Goal: Task Accomplishment & Management: Use online tool/utility

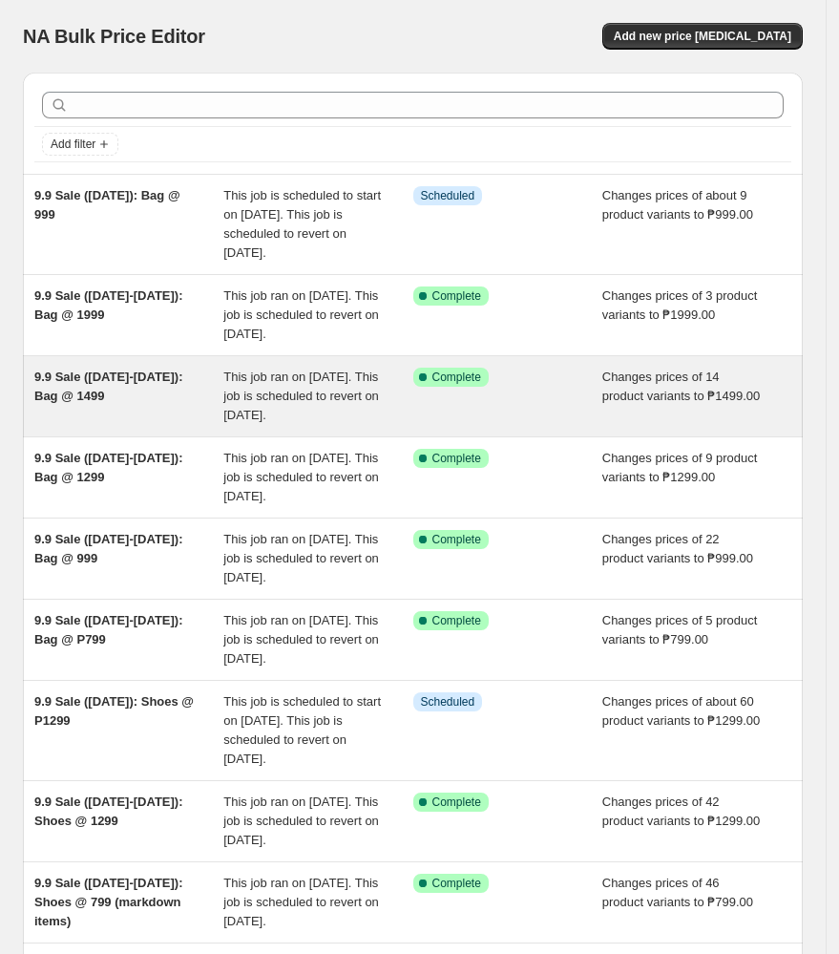
click at [174, 425] on div "9.9 Sale ([DATE]-[DATE]): Bag @ 1499" at bounding box center [128, 396] width 189 height 57
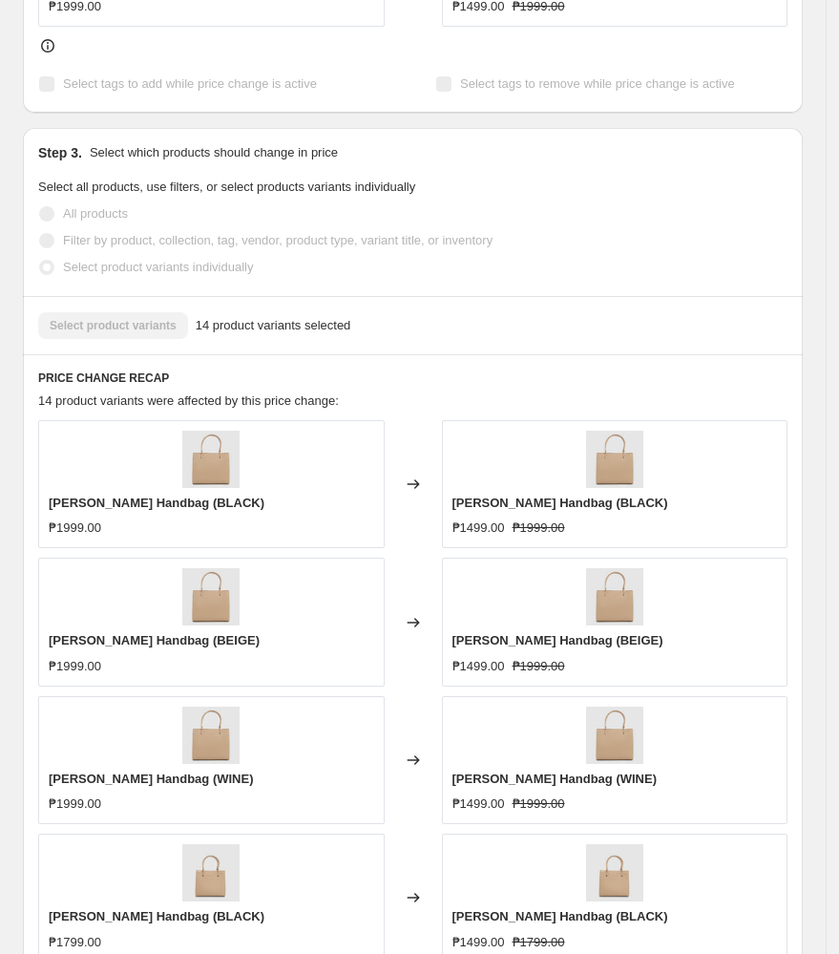
scroll to position [1528, 0]
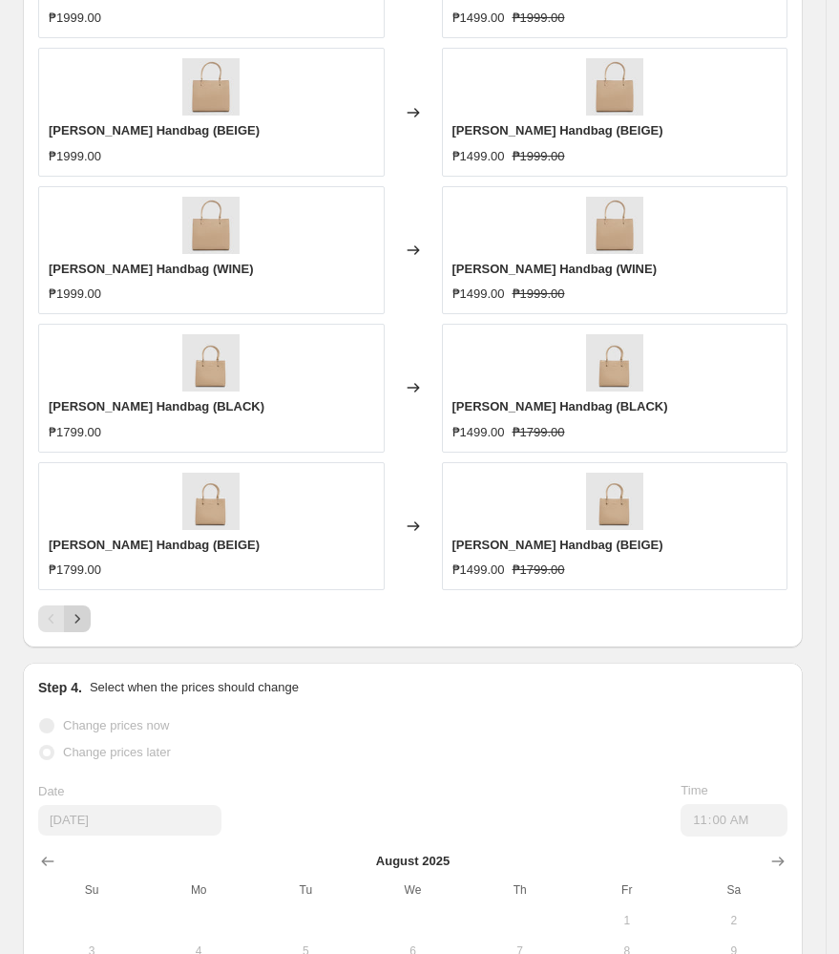
click at [85, 620] on icon "Next" at bounding box center [77, 618] width 19 height 19
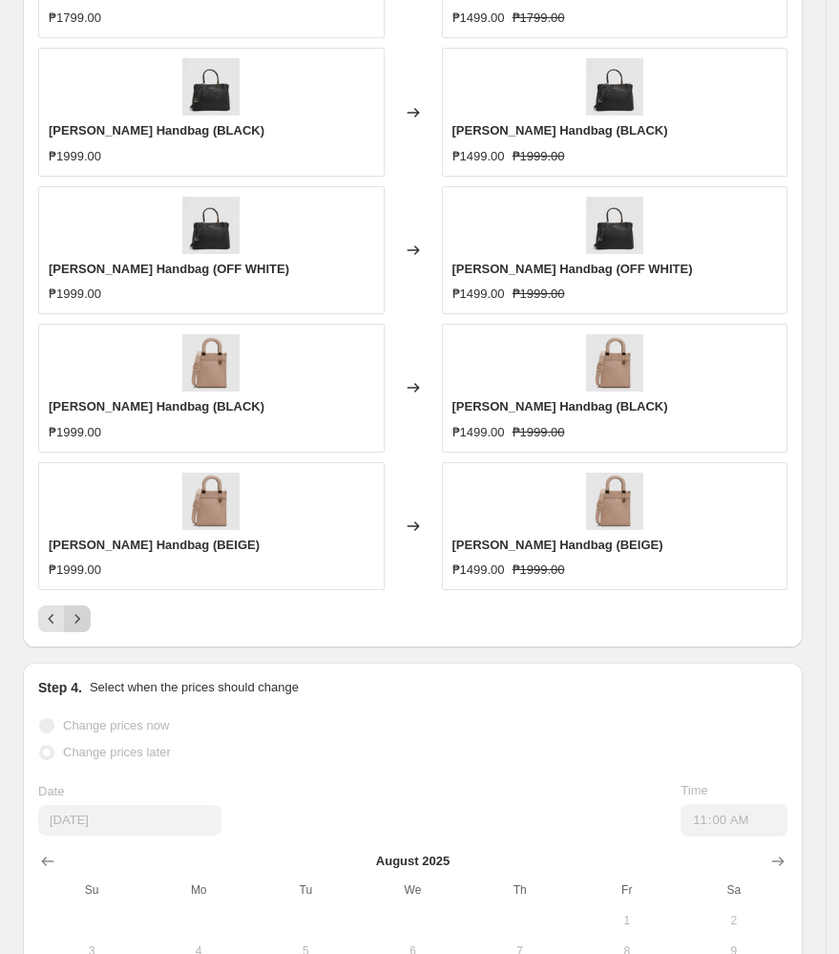
click at [85, 620] on icon "Next" at bounding box center [77, 618] width 19 height 19
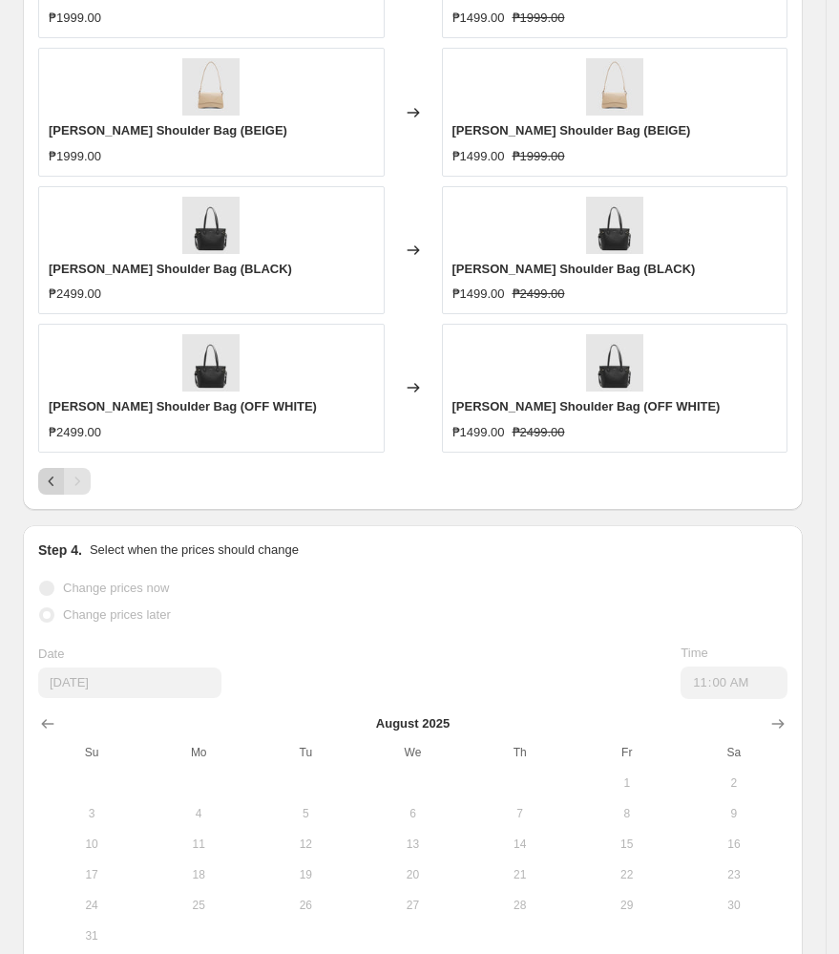
click at [50, 477] on icon "Previous" at bounding box center [51, 481] width 19 height 19
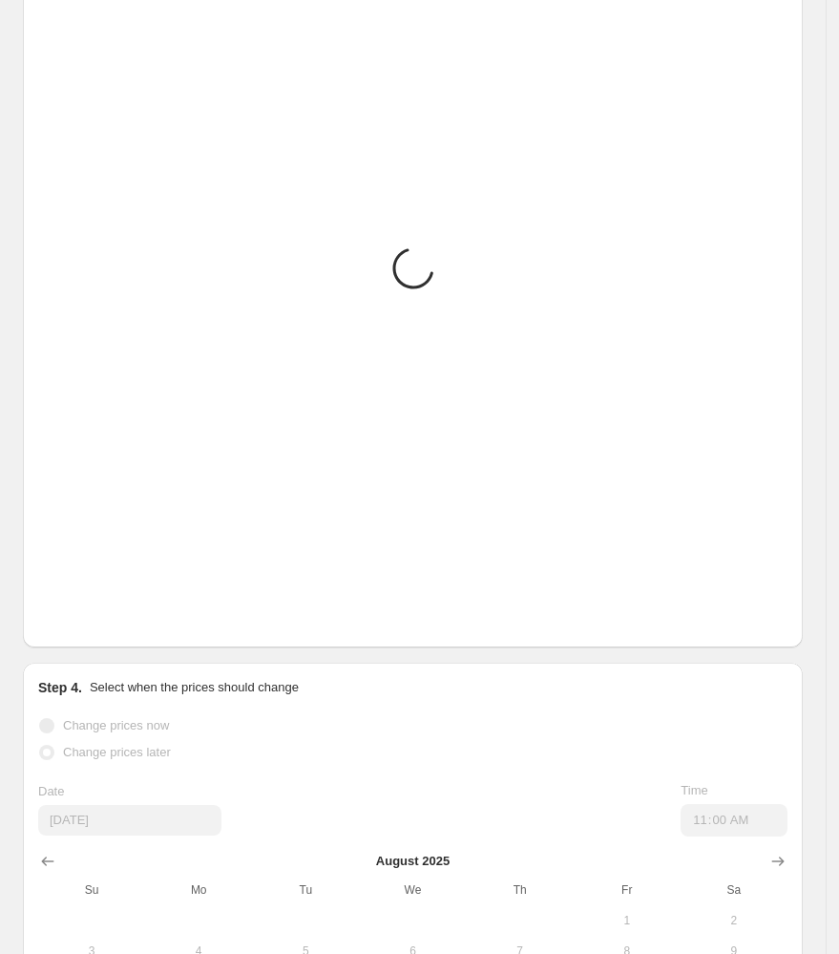
click at [50, 477] on div "Placeholder ₱59.05 ₱65.61" at bounding box center [211, 526] width 347 height 128
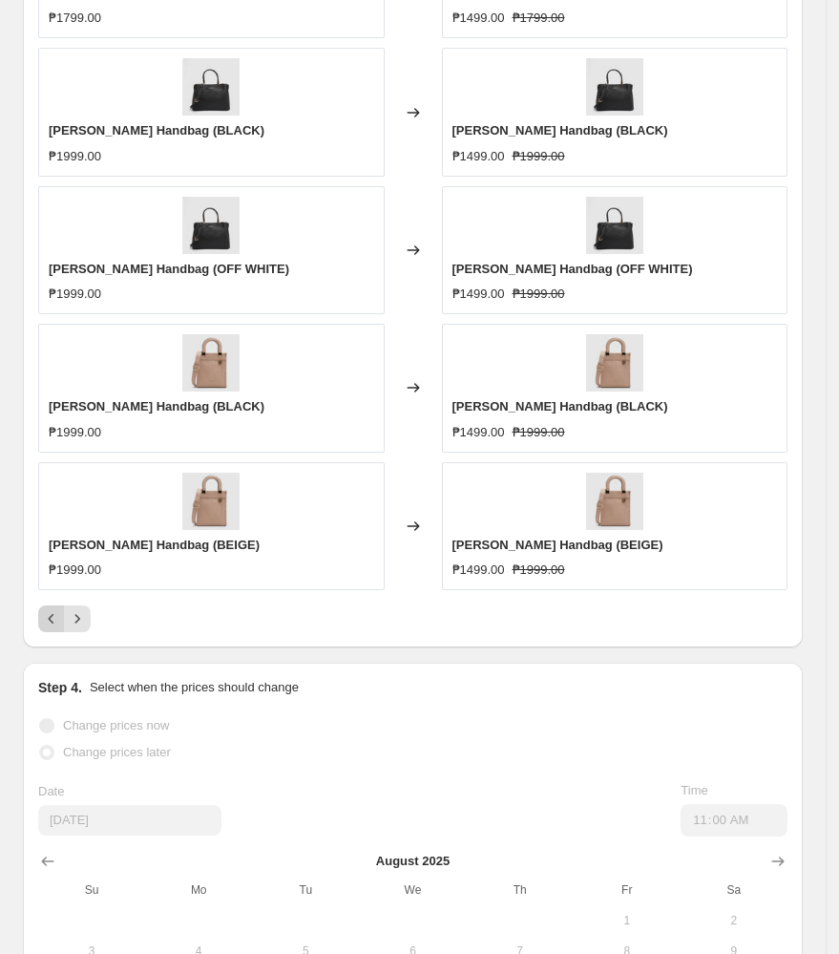
click at [38, 625] on button "Previous" at bounding box center [51, 618] width 27 height 27
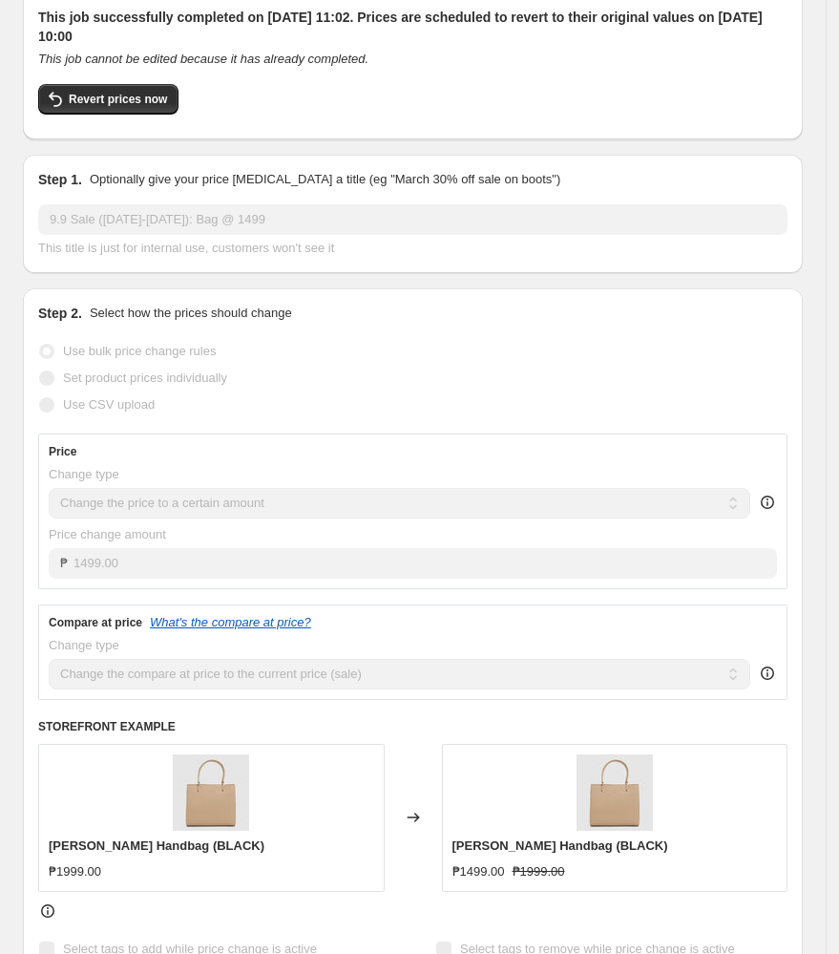
scroll to position [0, 0]
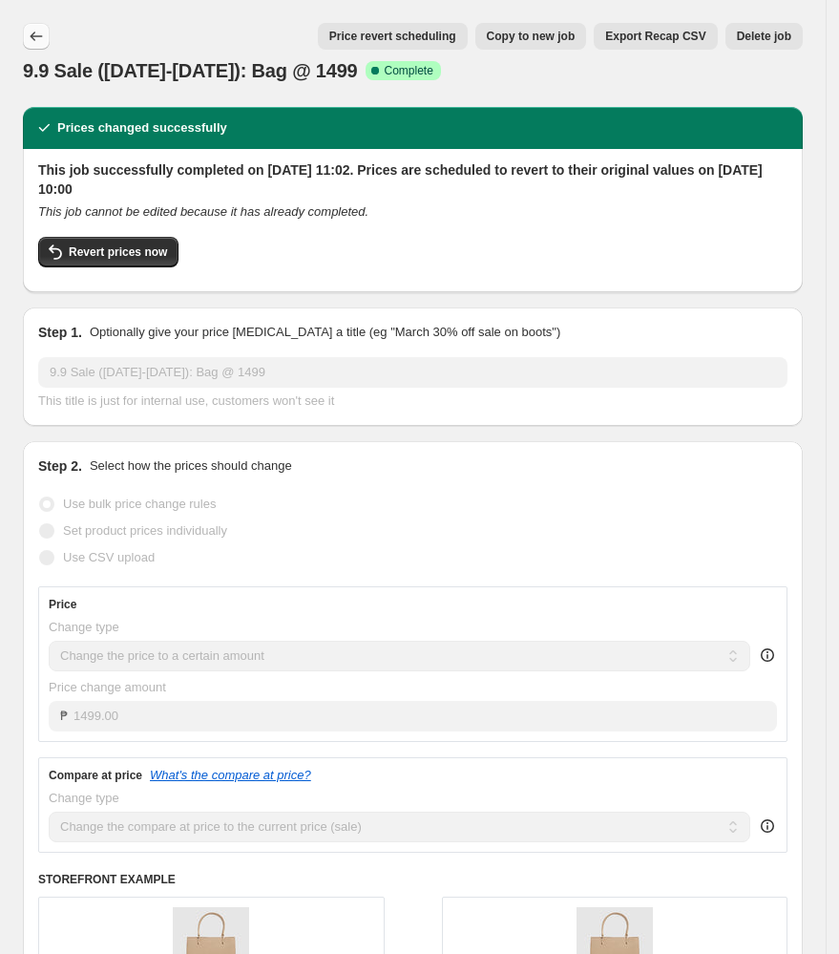
click at [37, 34] on icon "Price change jobs" at bounding box center [36, 36] width 19 height 19
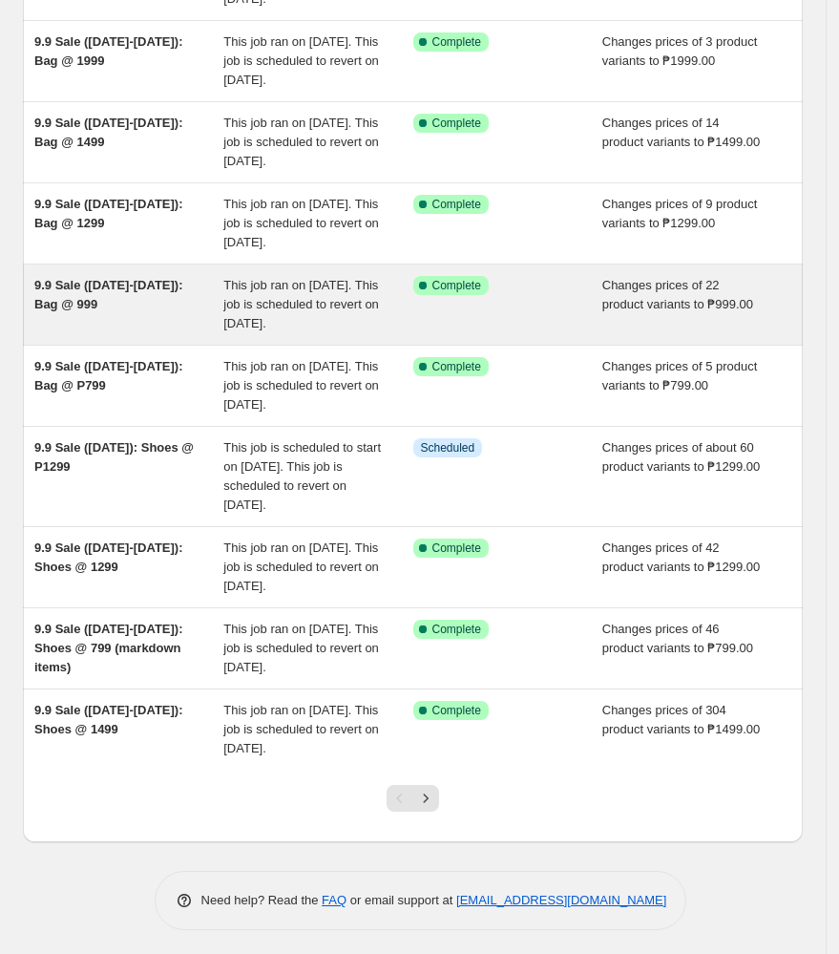
scroll to position [452, 0]
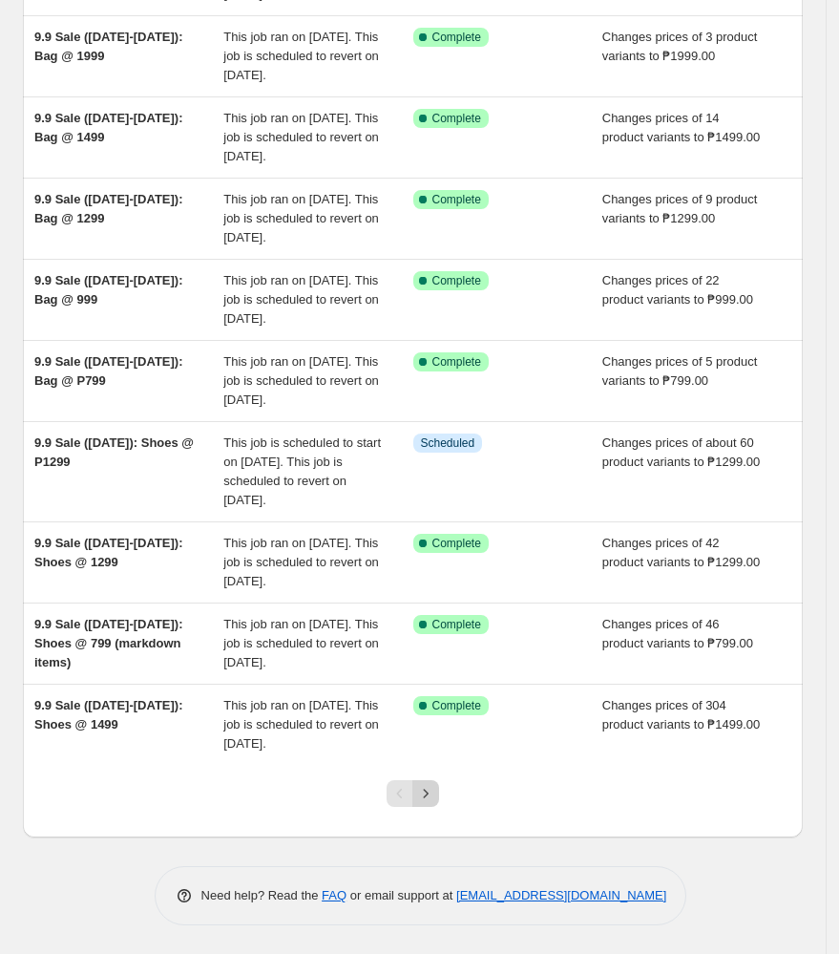
click at [424, 788] on icon "Next" at bounding box center [425, 793] width 19 height 19
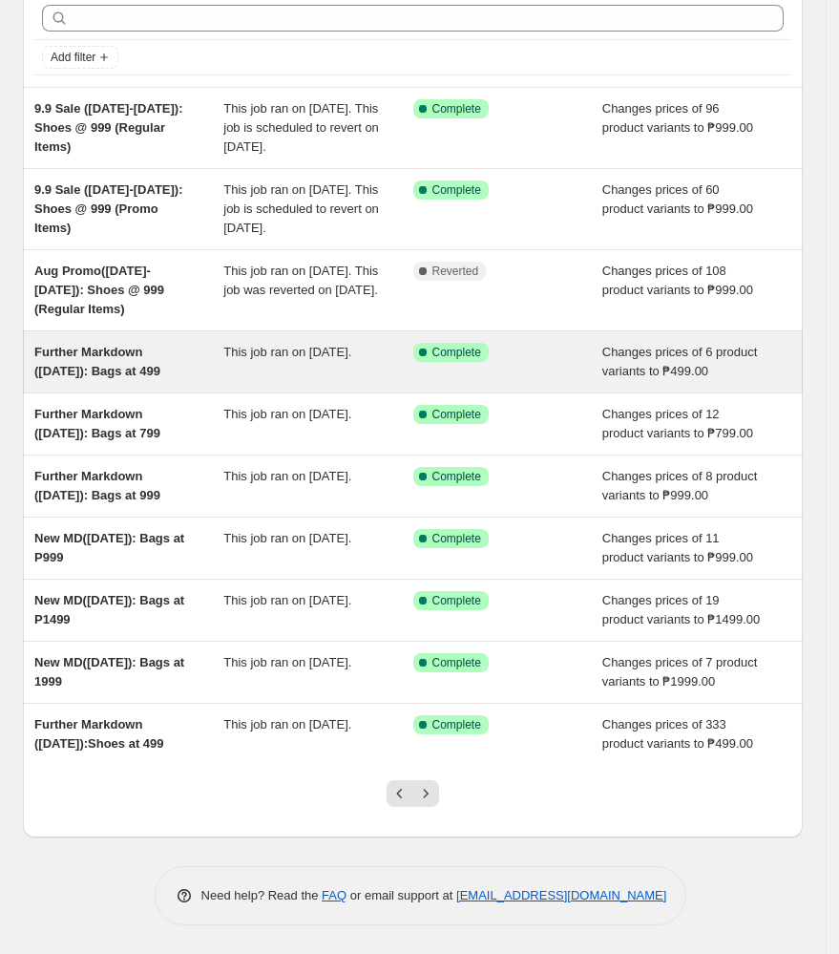
scroll to position [254, 0]
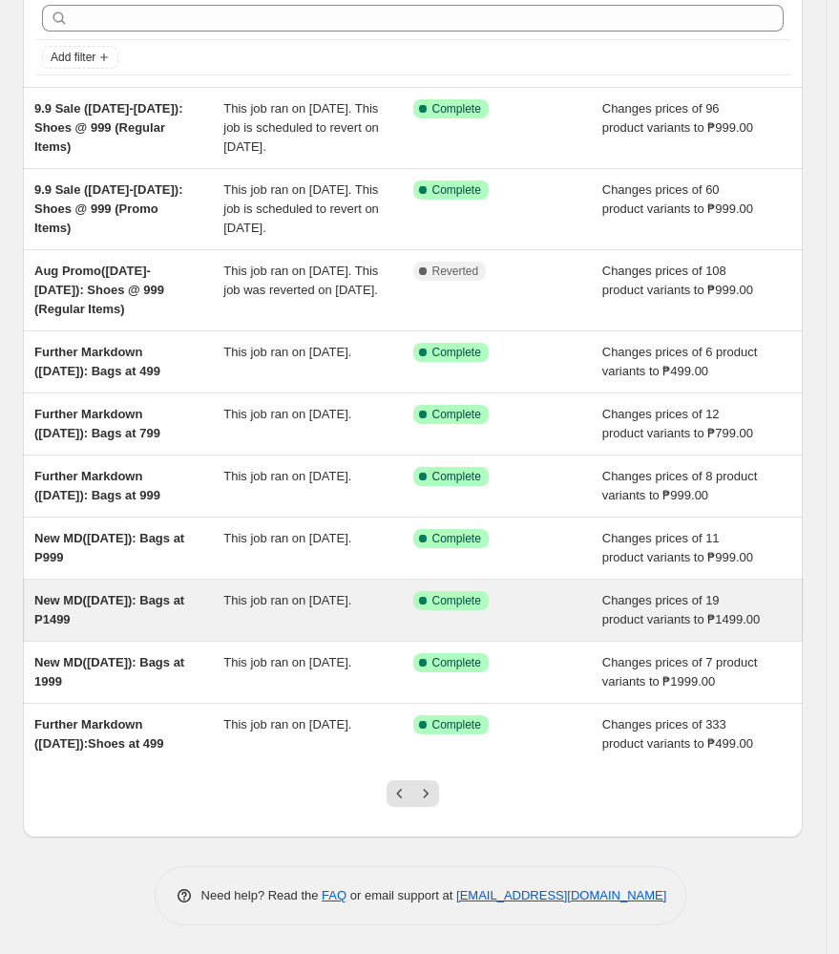
click at [184, 591] on div "New MD([DATE]): Bags at P1499" at bounding box center [128, 610] width 189 height 38
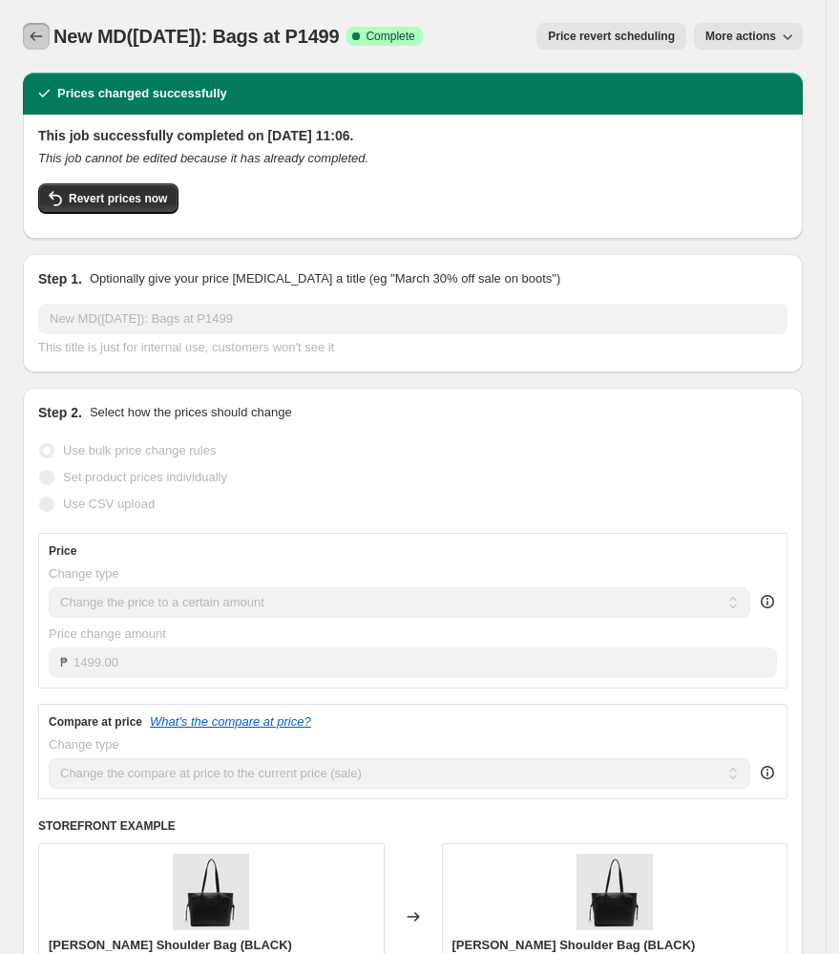
click at [42, 35] on icon "Price change jobs" at bounding box center [36, 36] width 19 height 19
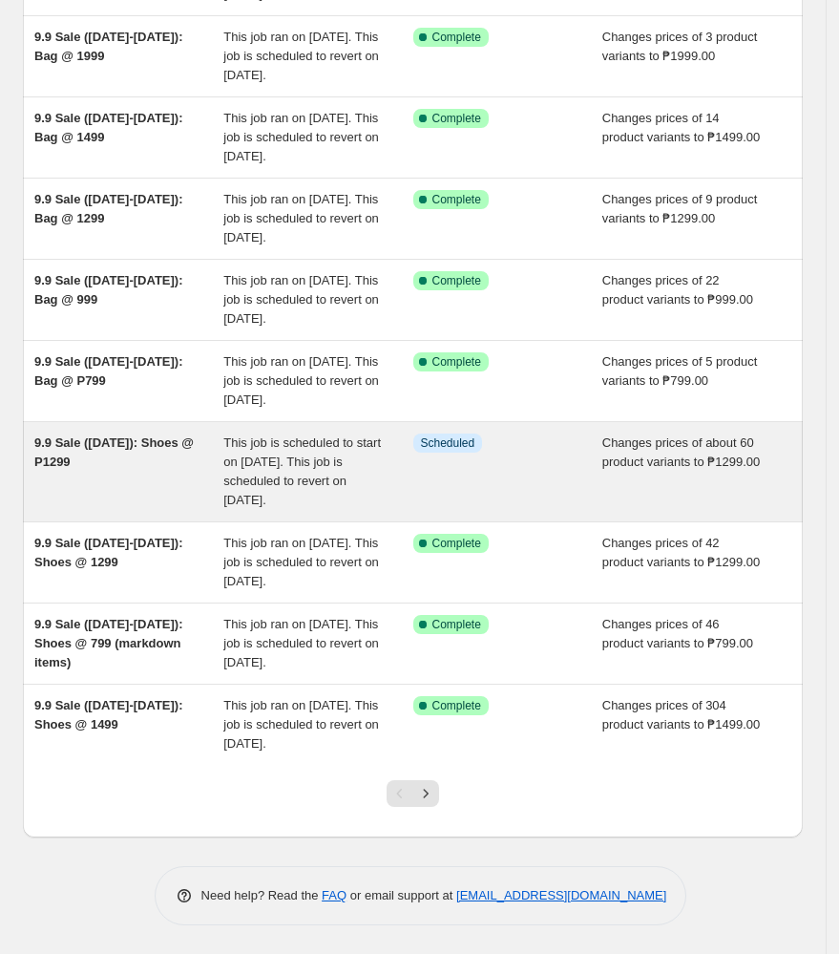
scroll to position [452, 0]
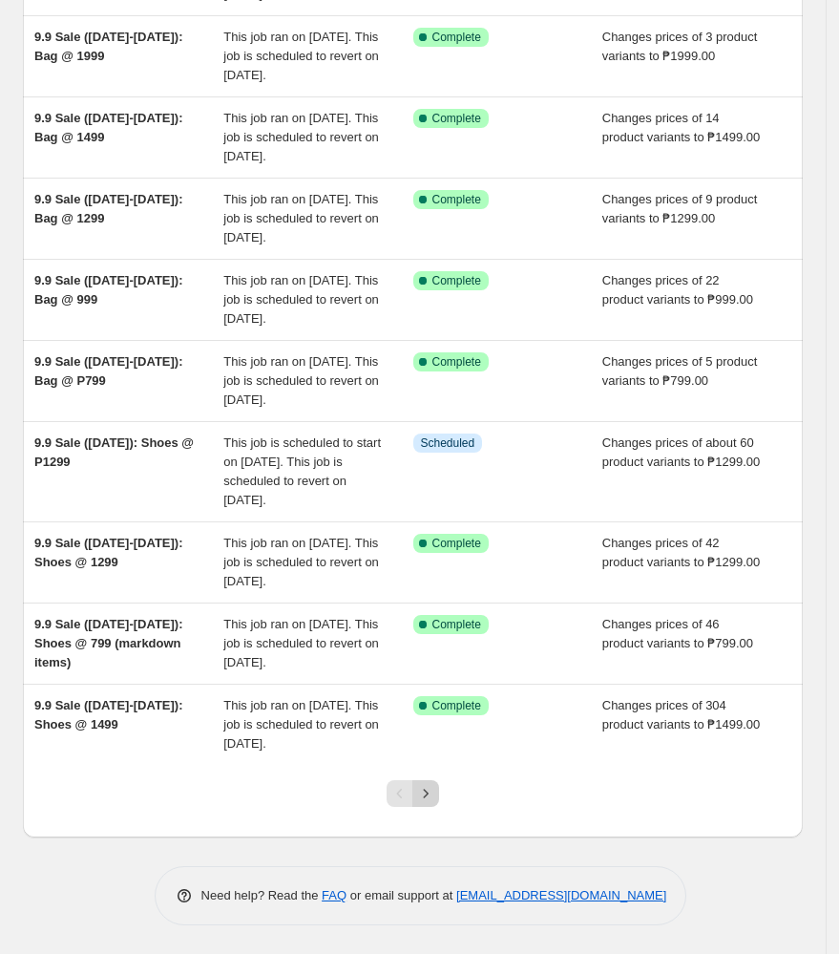
click at [424, 794] on icon "Next" at bounding box center [425, 793] width 19 height 19
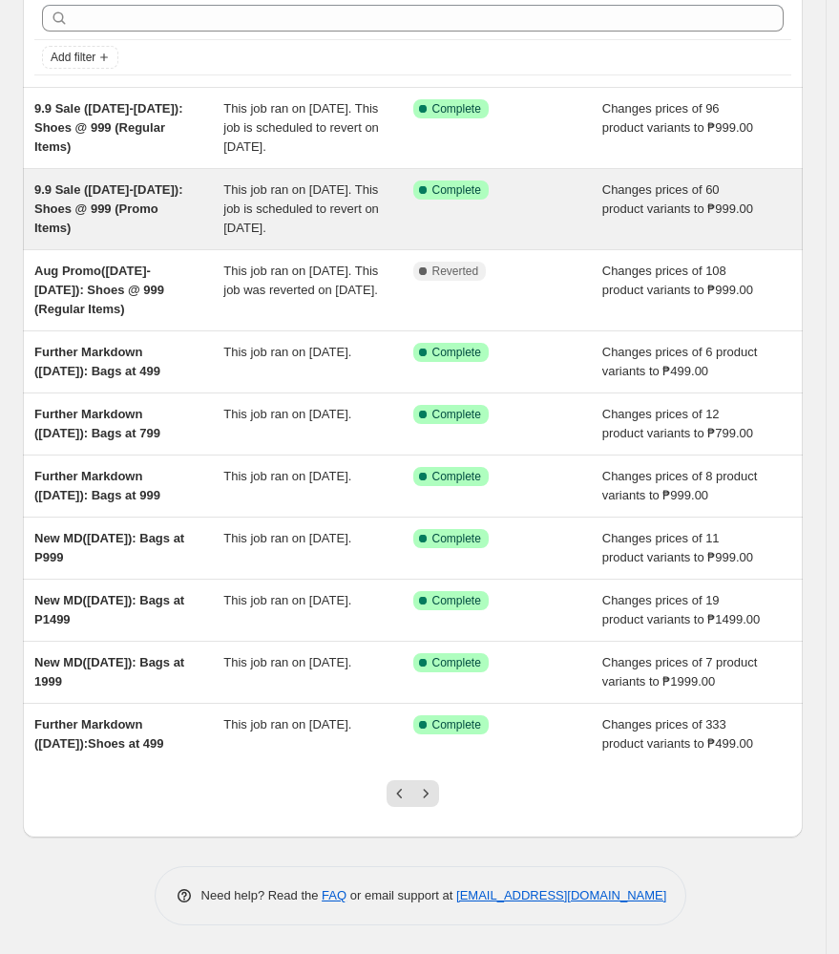
scroll to position [0, 0]
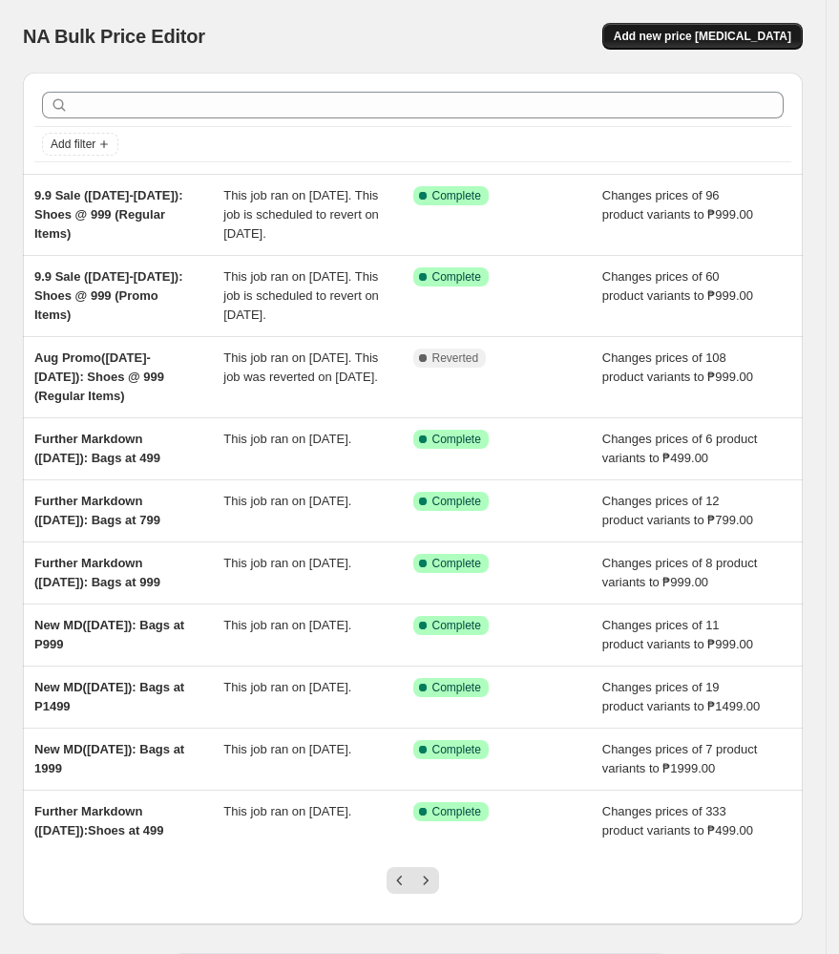
click at [694, 36] on span "Add new price [MEDICAL_DATA]" at bounding box center [703, 36] width 178 height 15
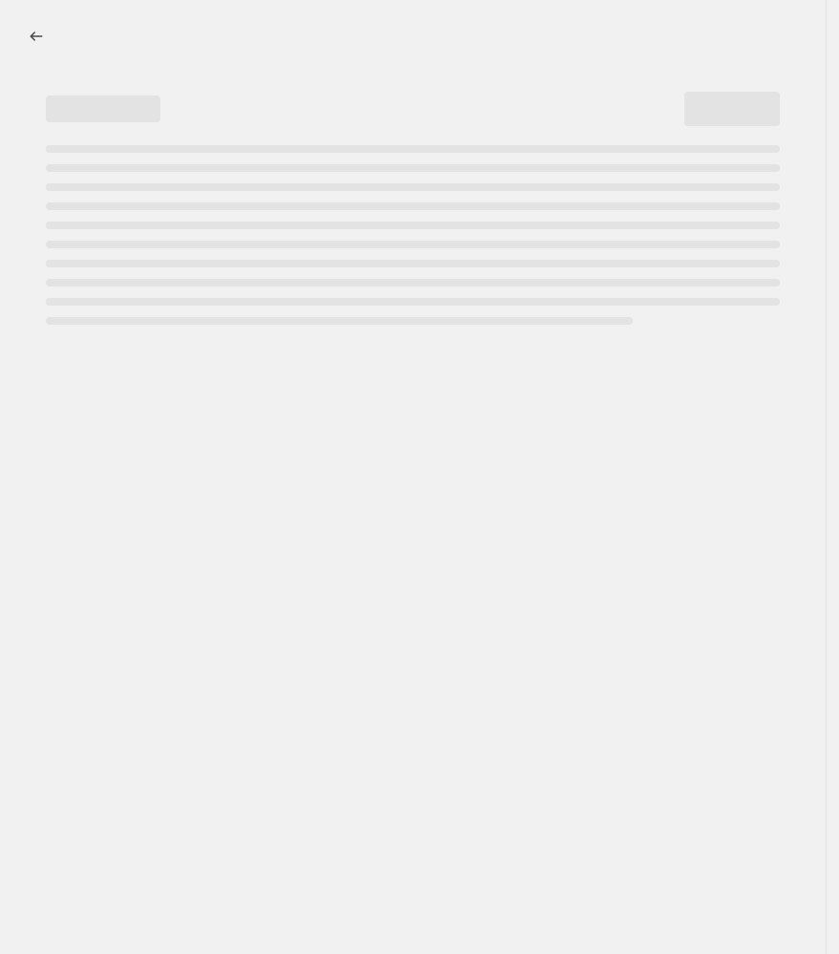
select select "percentage"
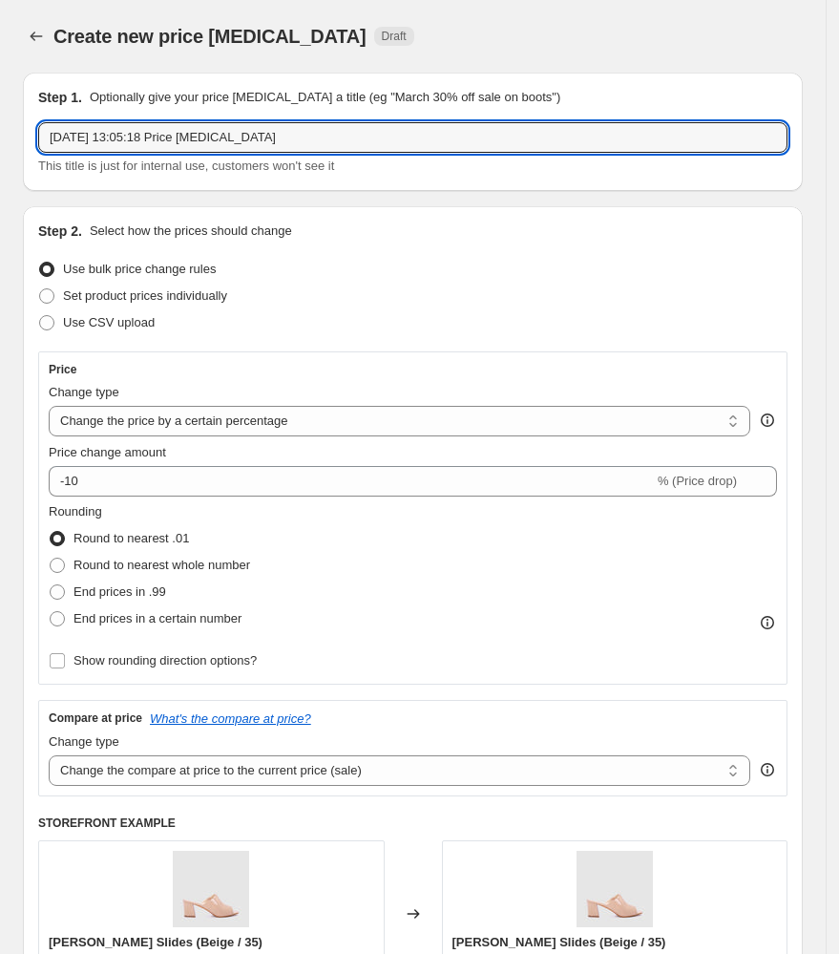
drag, startPoint x: 285, startPoint y: 134, endPoint x: -230, endPoint y: 155, distance: 515.1
click at [0, 155] on html "Home Settings Plans Skip to content Create new price [MEDICAL_DATA]. This page …" at bounding box center [419, 477] width 839 height 954
type input "T"
click at [31, 37] on icon "Price change jobs" at bounding box center [36, 36] width 19 height 19
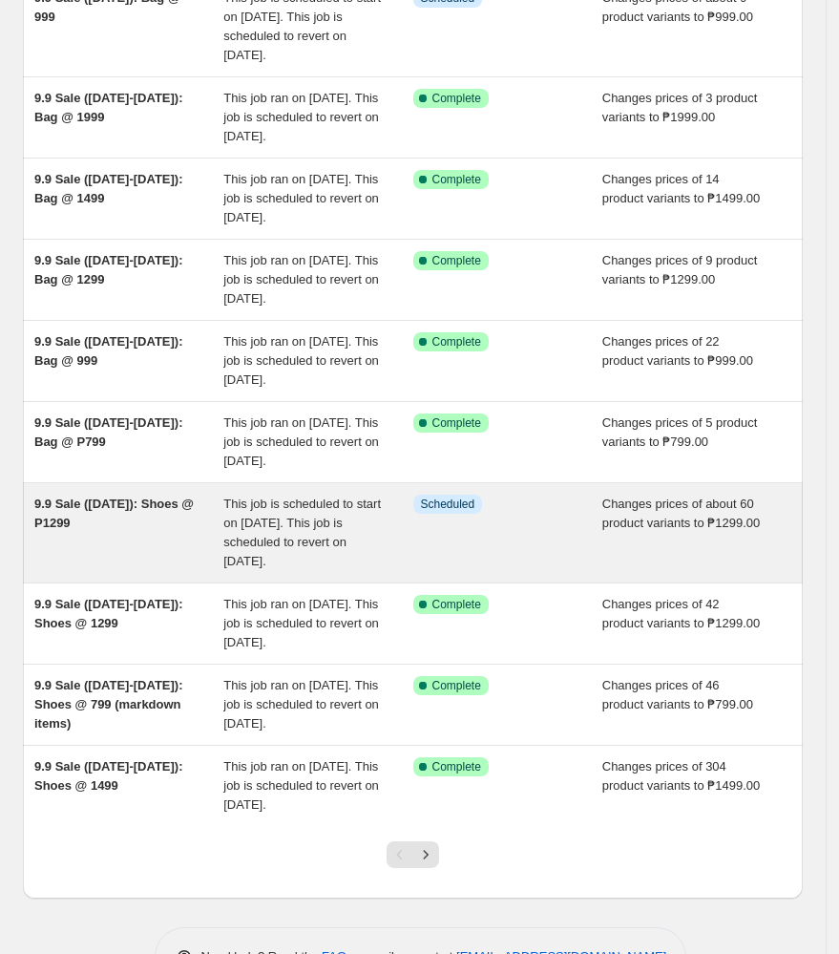
scroll to position [452, 0]
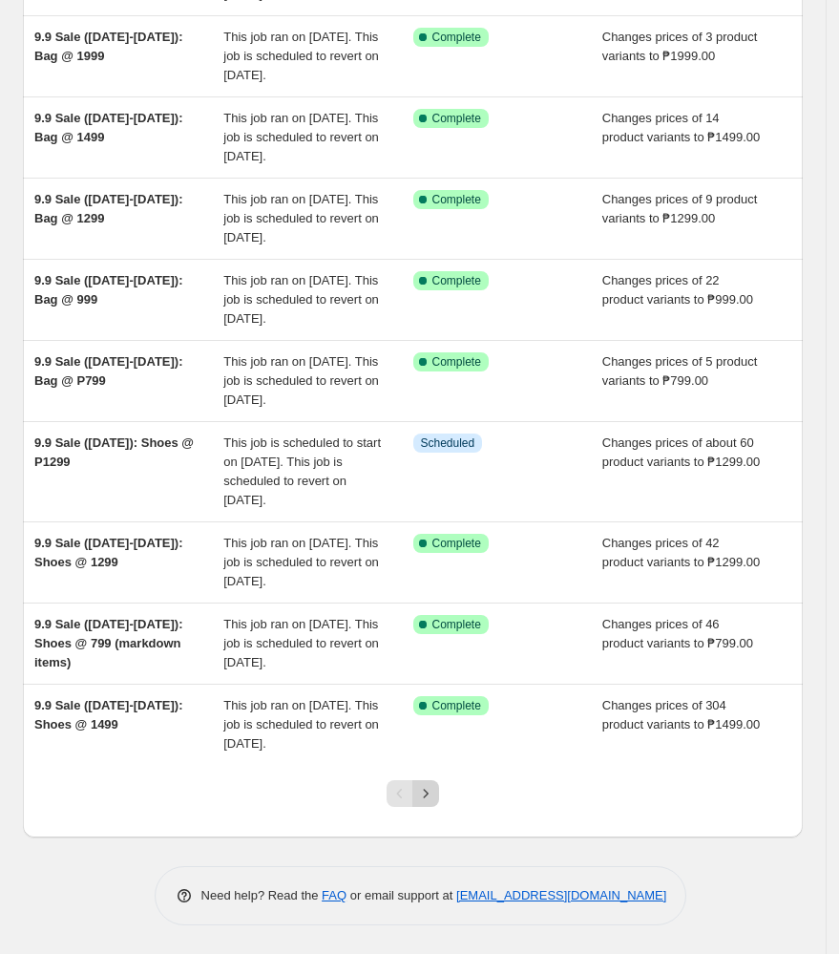
click at [425, 794] on icon "Next" at bounding box center [425, 793] width 19 height 19
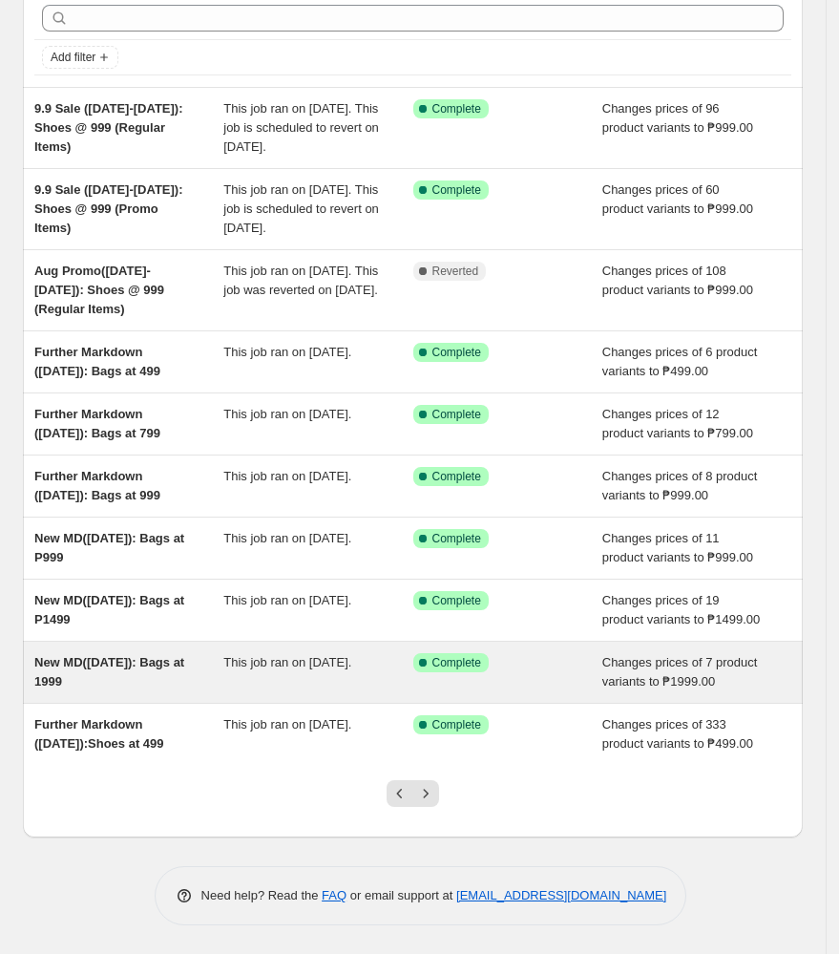
scroll to position [279, 0]
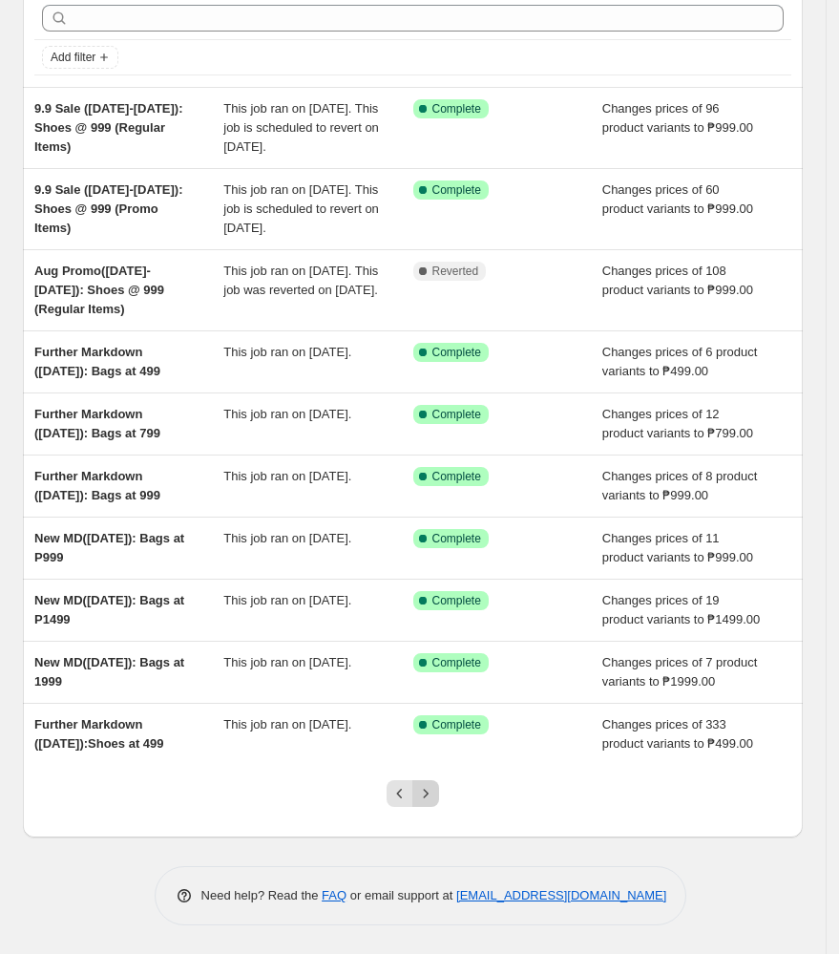
click at [429, 795] on icon "Next" at bounding box center [426, 793] width 5 height 9
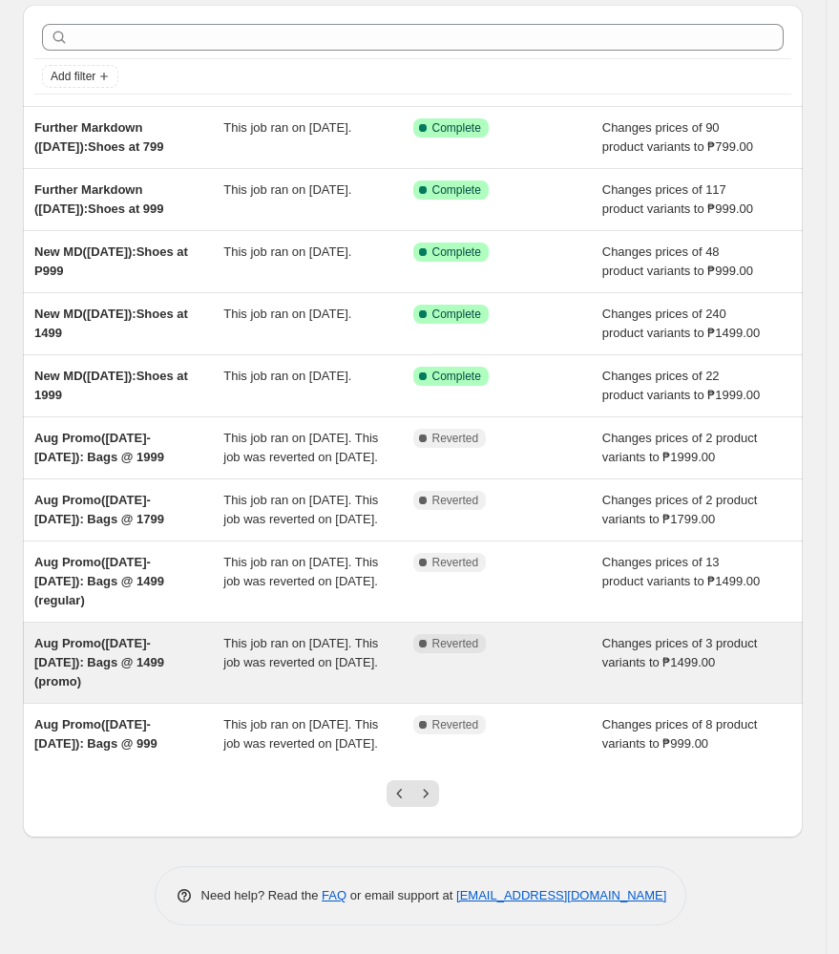
scroll to position [254, 0]
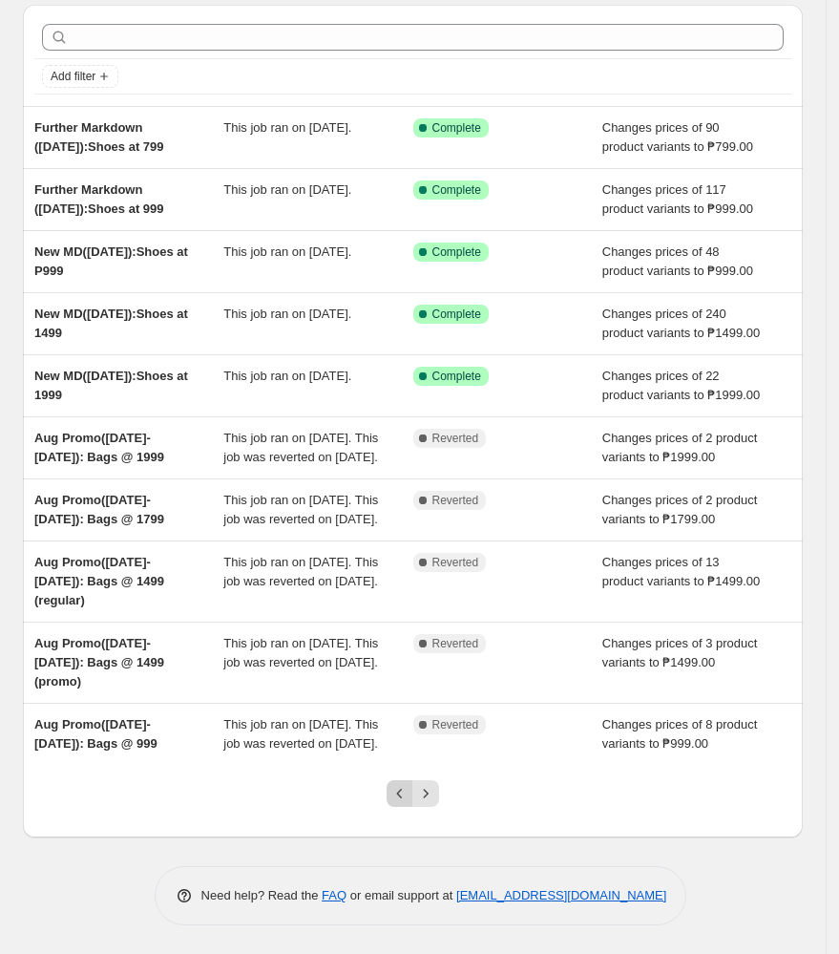
click at [401, 803] on icon "Previous" at bounding box center [400, 793] width 19 height 19
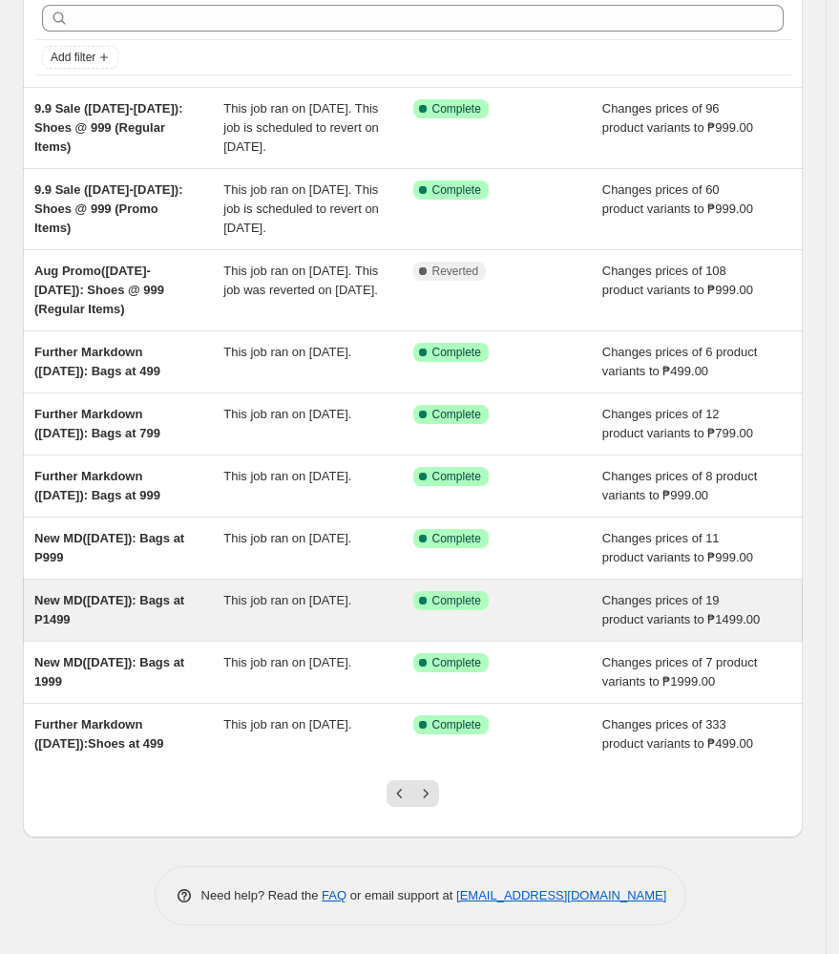
click at [138, 593] on div "New MD([DATE]): Bags at P1499" at bounding box center [128, 610] width 189 height 38
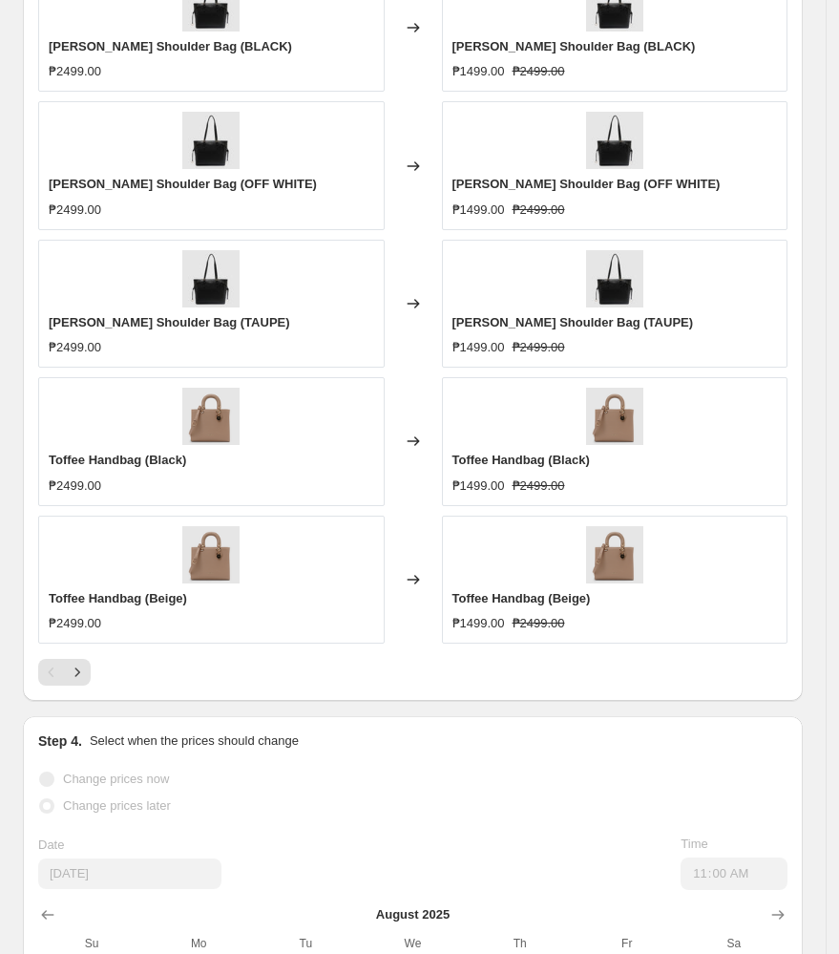
scroll to position [1400, 0]
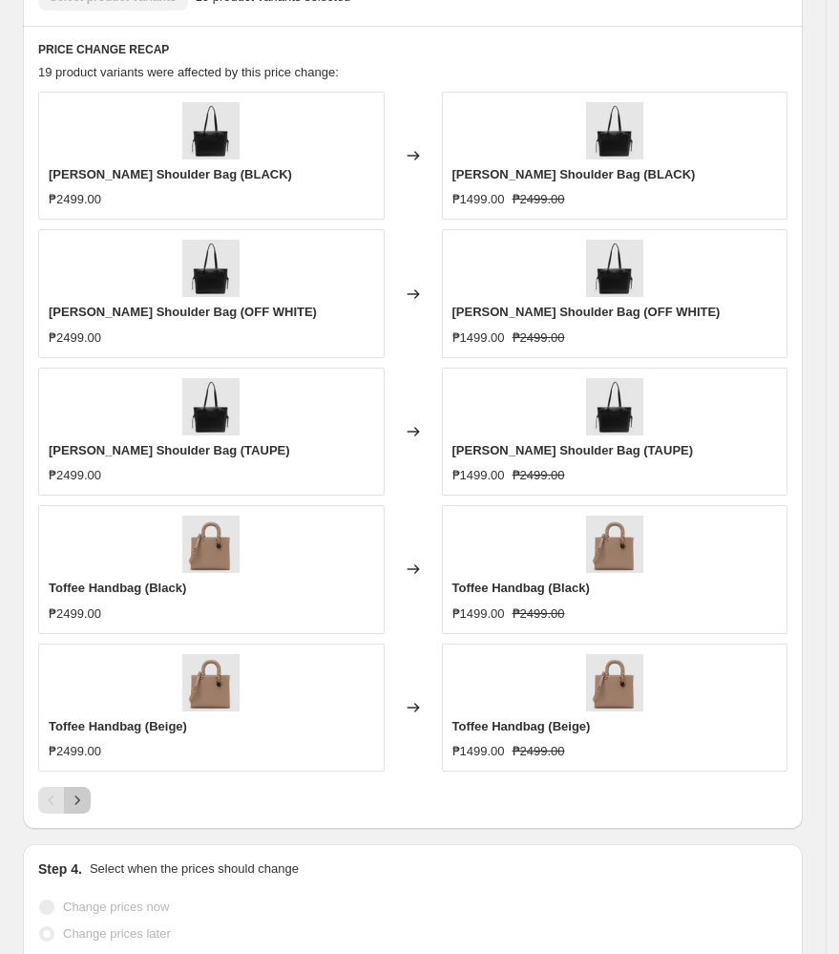
click at [80, 797] on icon "Next" at bounding box center [77, 800] width 19 height 19
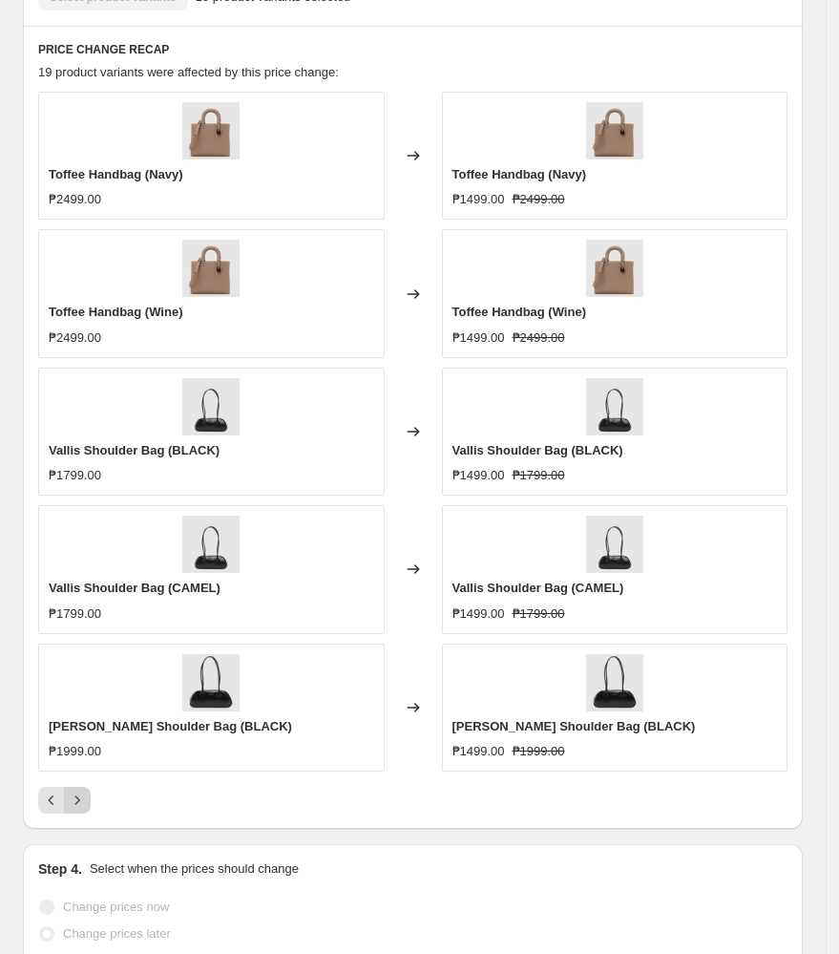
click at [82, 803] on icon "Next" at bounding box center [77, 800] width 19 height 19
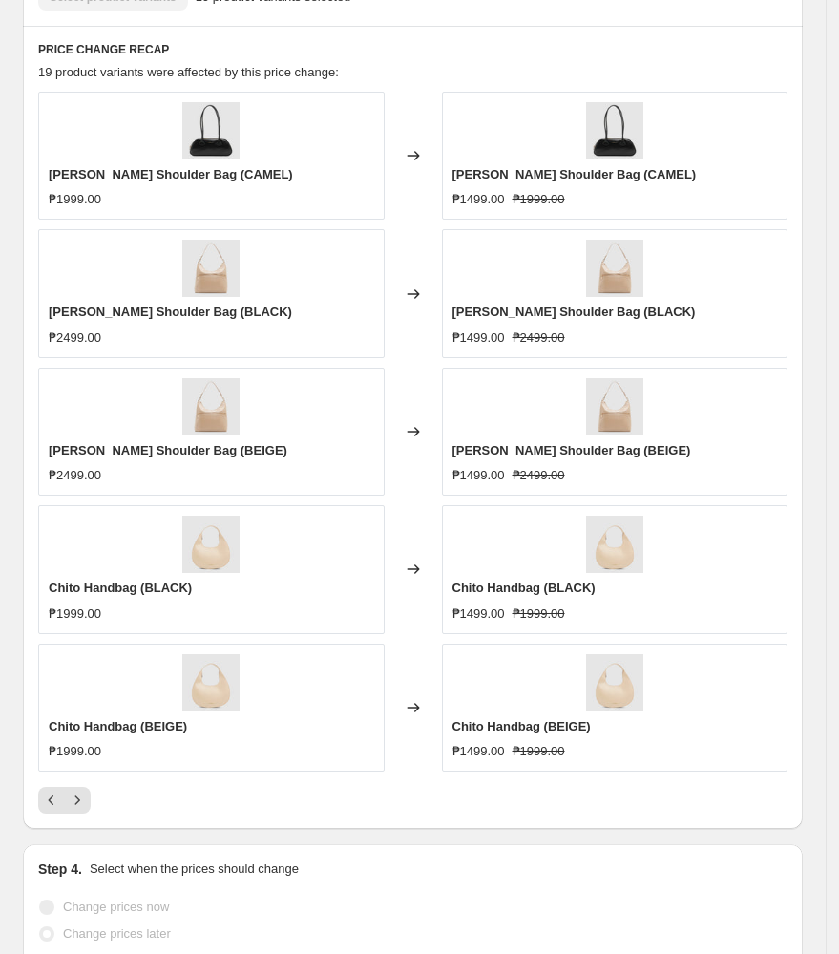
click at [95, 801] on div at bounding box center [413, 800] width 750 height 27
click at [82, 805] on icon "Next" at bounding box center [77, 800] width 19 height 19
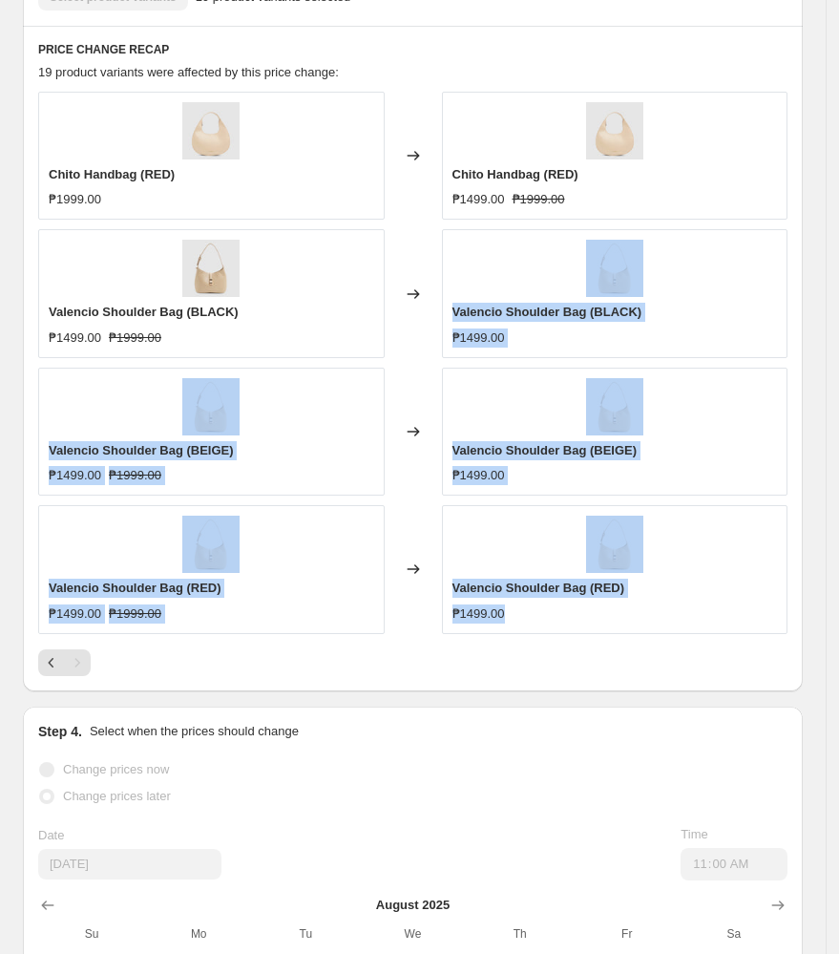
drag, startPoint x: 467, startPoint y: 244, endPoint x: 641, endPoint y: 621, distance: 415.3
click at [641, 621] on div "Chito Handbag (RED) ₱1999.00 Changed to Chito Handbag (RED) ₱1499.00 ₱1999.00 V…" at bounding box center [413, 363] width 750 height 542
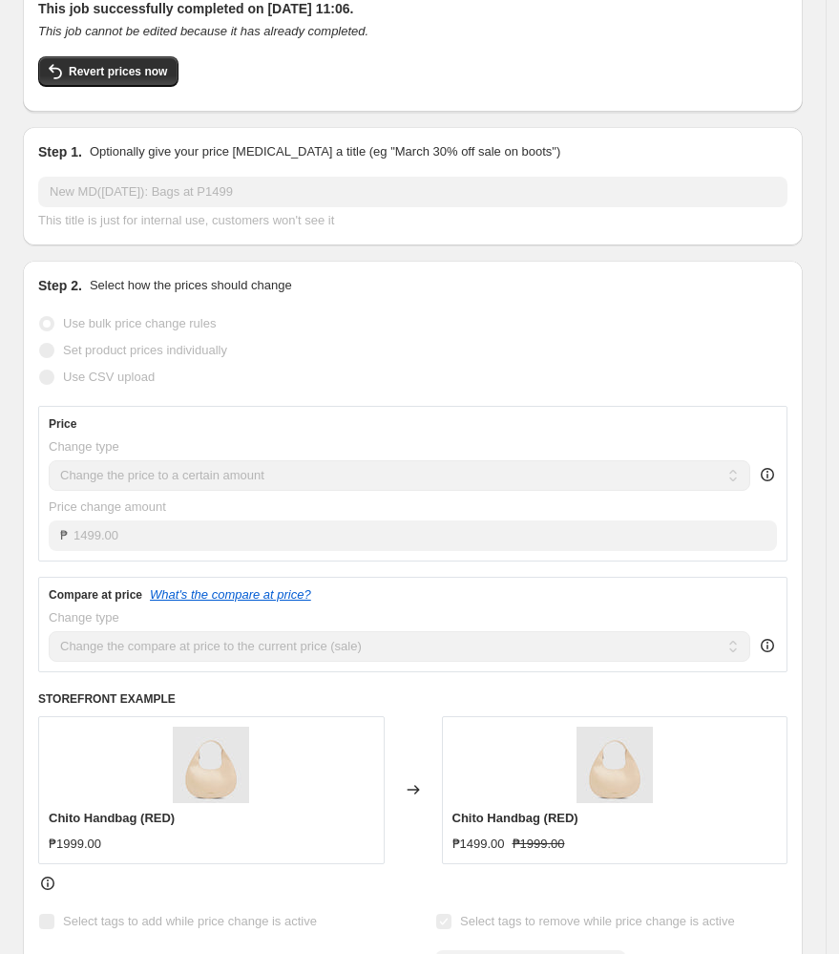
scroll to position [0, 0]
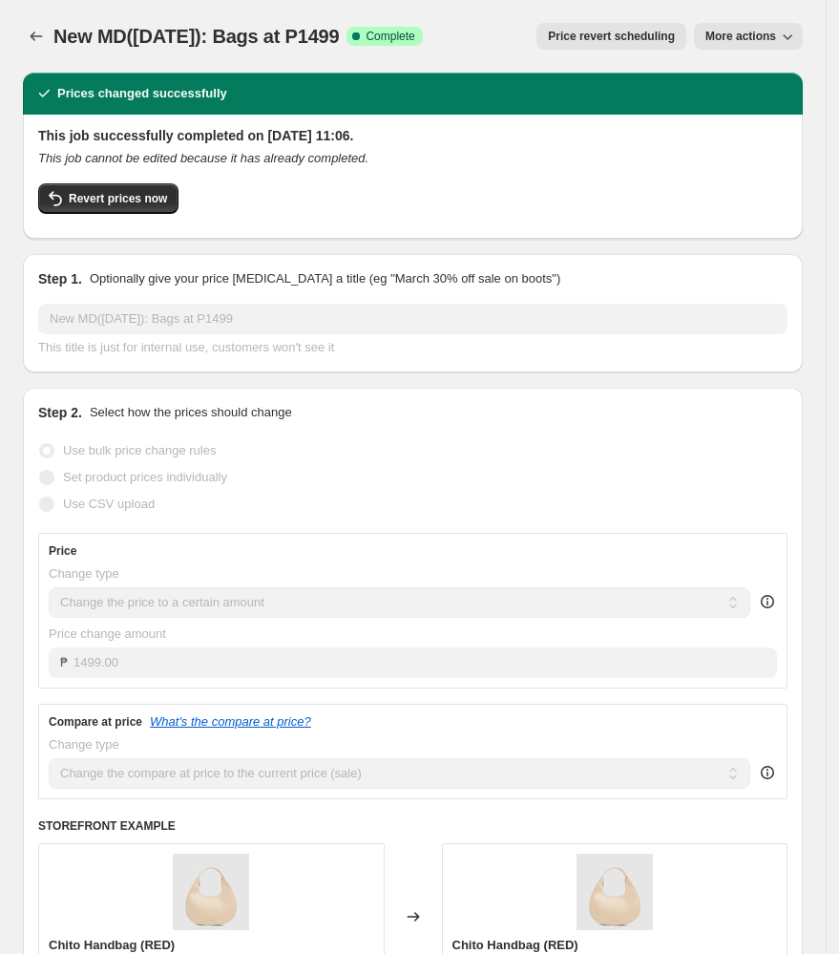
click at [752, 39] on span "More actions" at bounding box center [741, 36] width 71 height 15
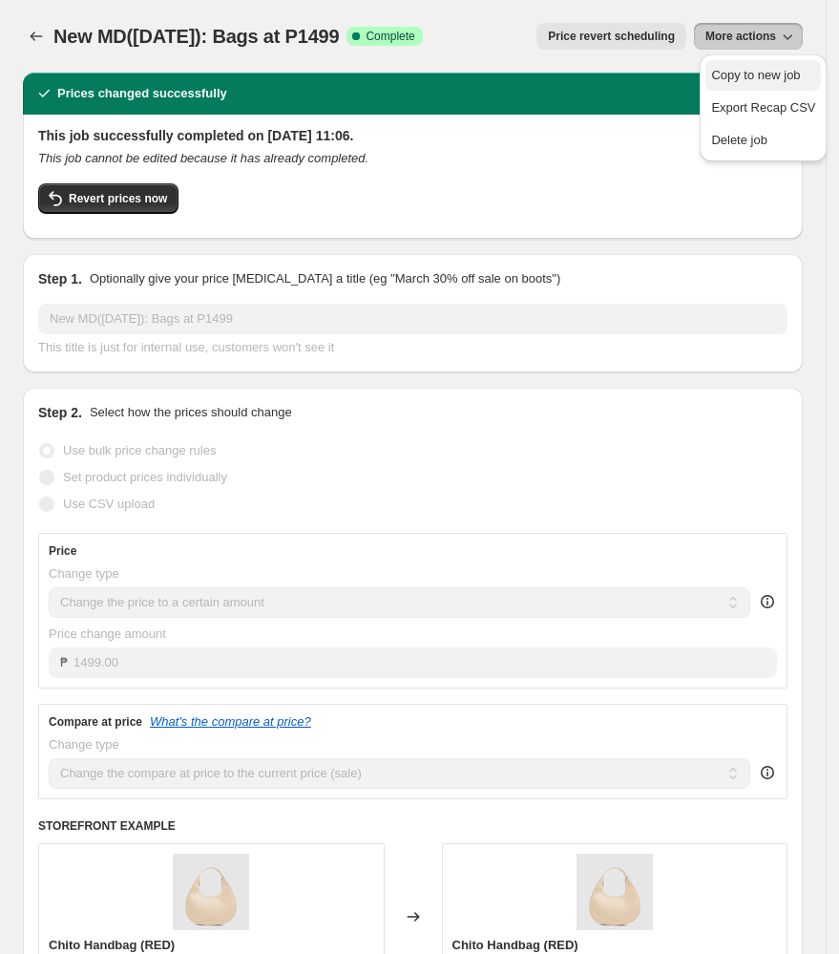
click at [769, 72] on span "Copy to new job" at bounding box center [755, 75] width 89 height 14
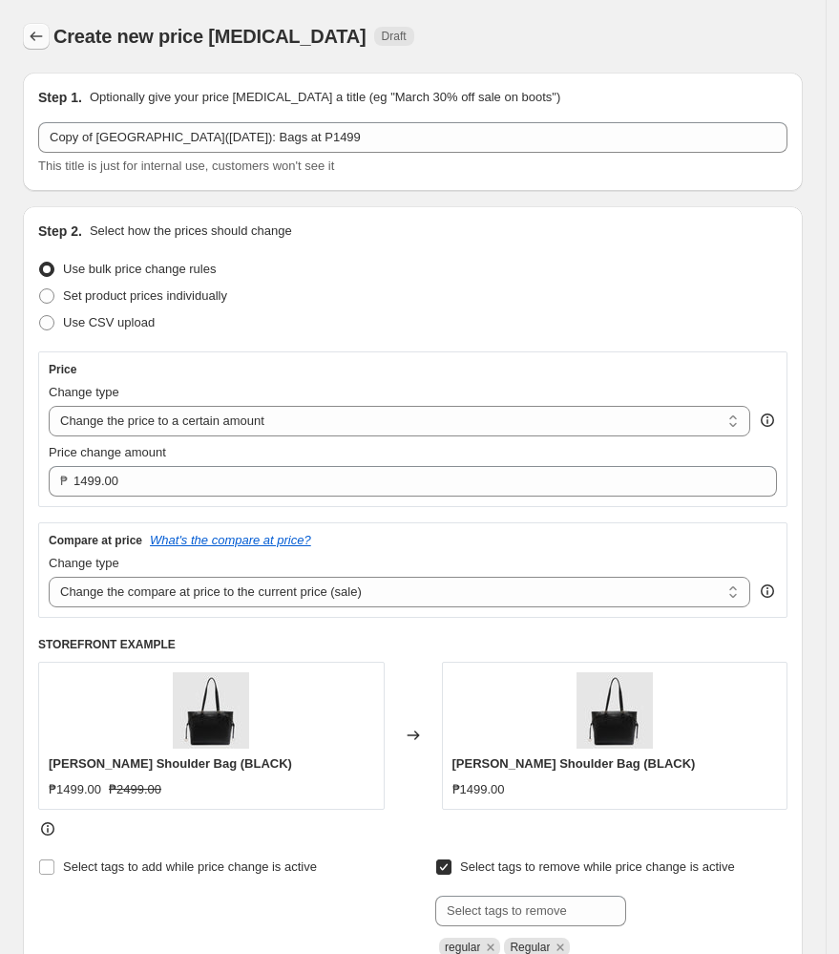
click at [23, 32] on button "Price change jobs" at bounding box center [36, 36] width 27 height 27
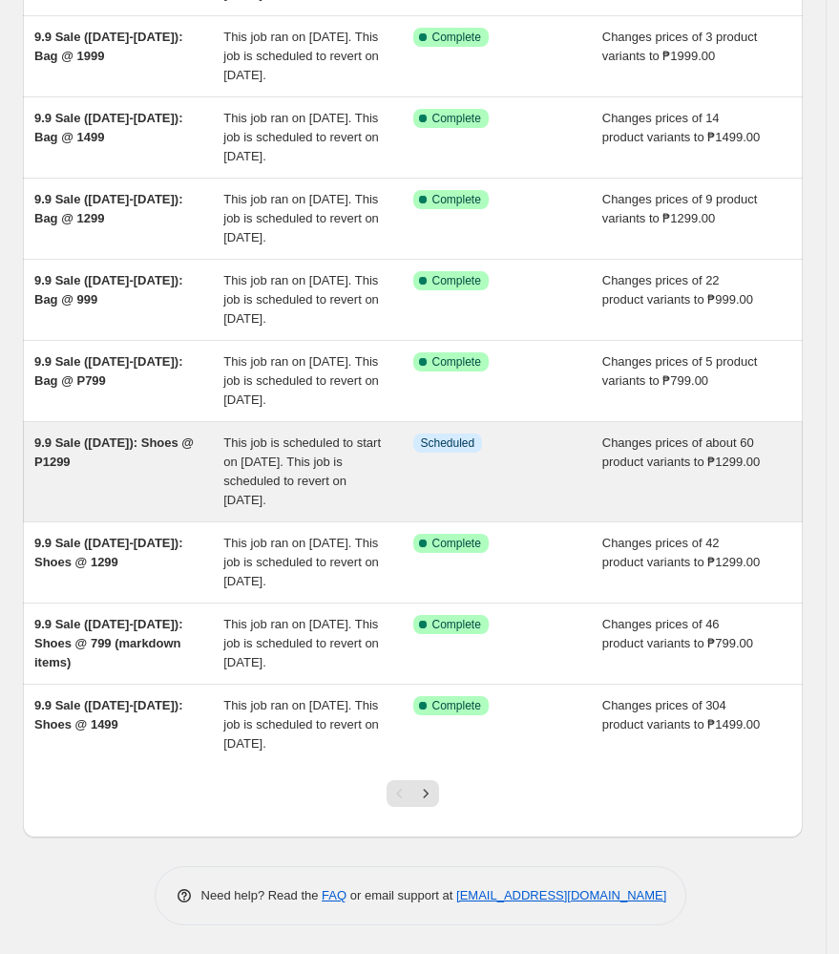
scroll to position [452, 0]
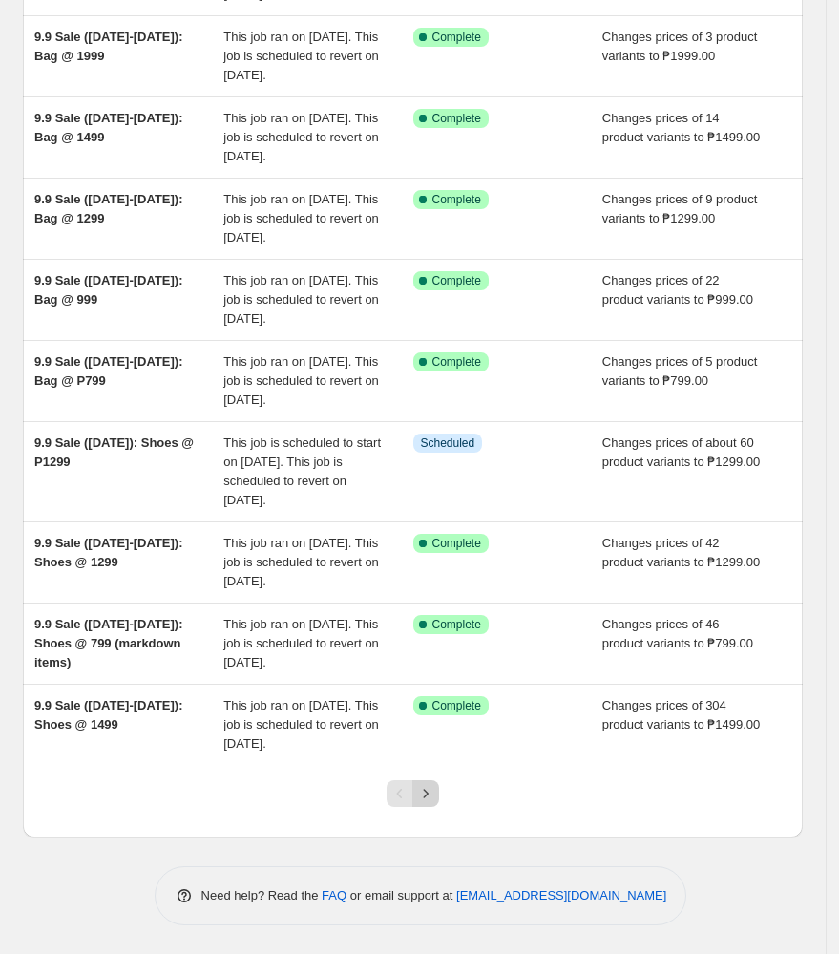
click at [434, 792] on icon "Next" at bounding box center [425, 793] width 19 height 19
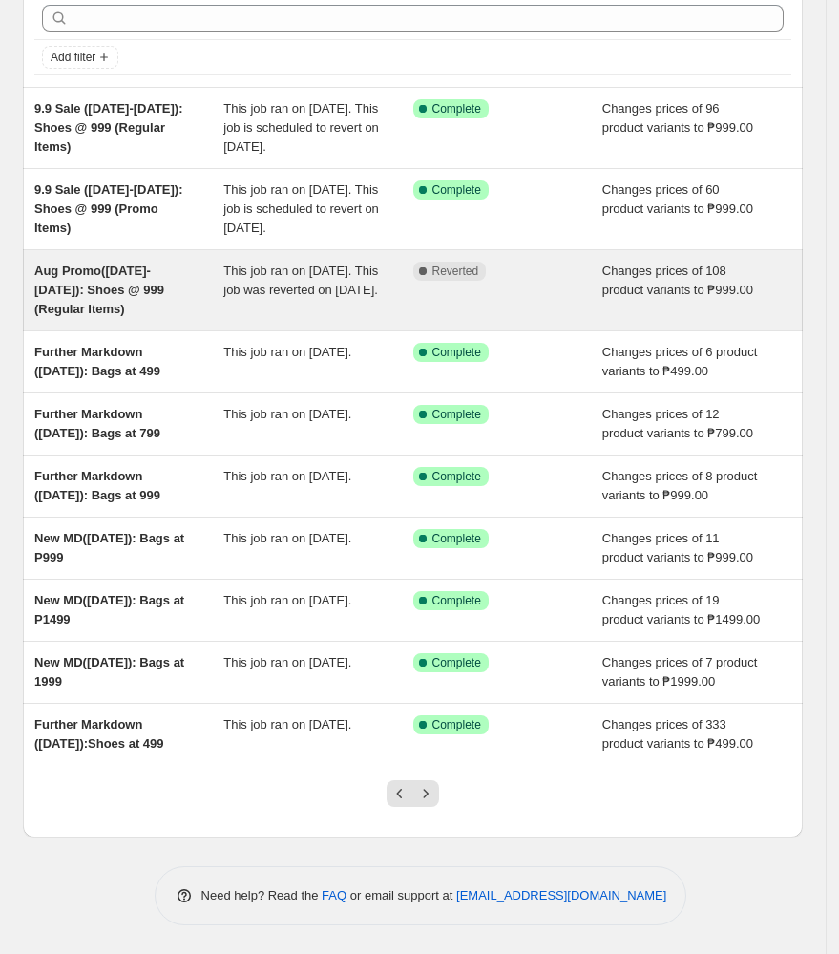
scroll to position [279, 0]
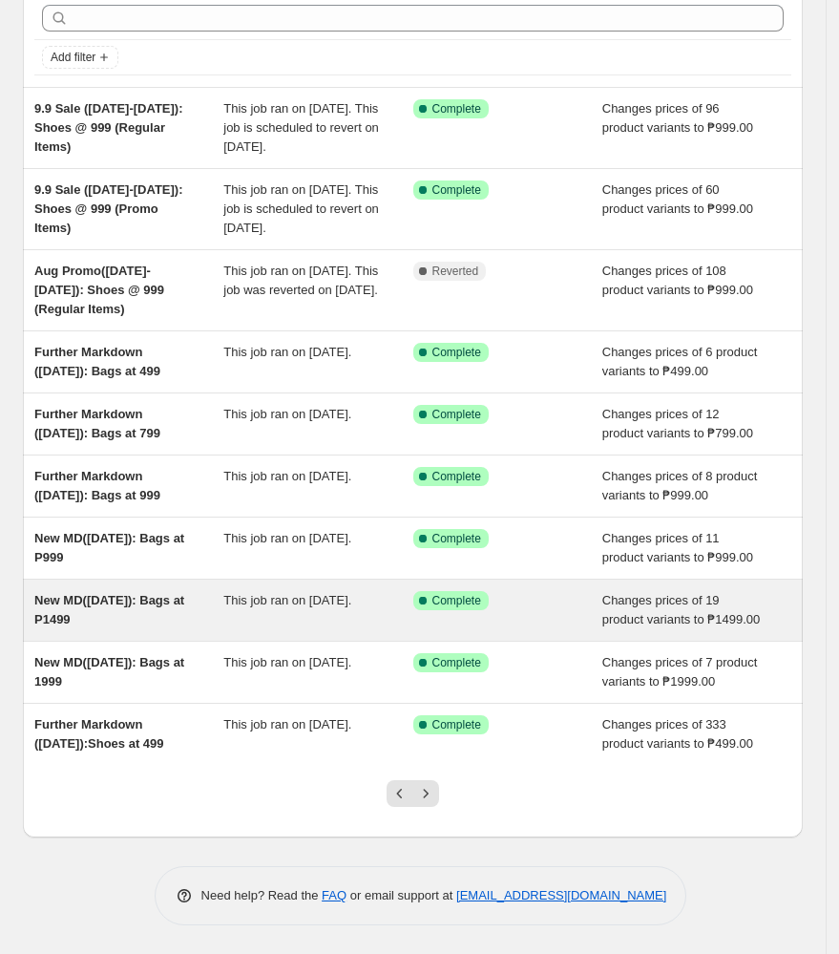
click at [142, 591] on div "New MD([DATE]): Bags at P1499" at bounding box center [128, 610] width 189 height 38
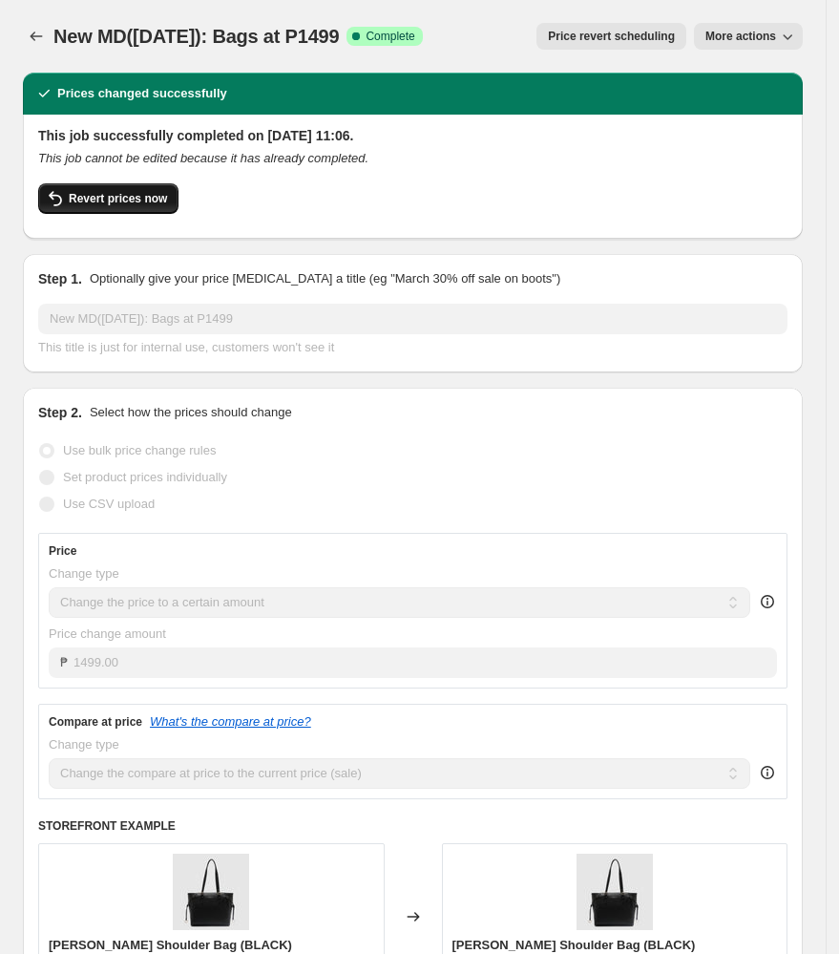
click at [122, 202] on span "Revert prices now" at bounding box center [118, 198] width 98 height 15
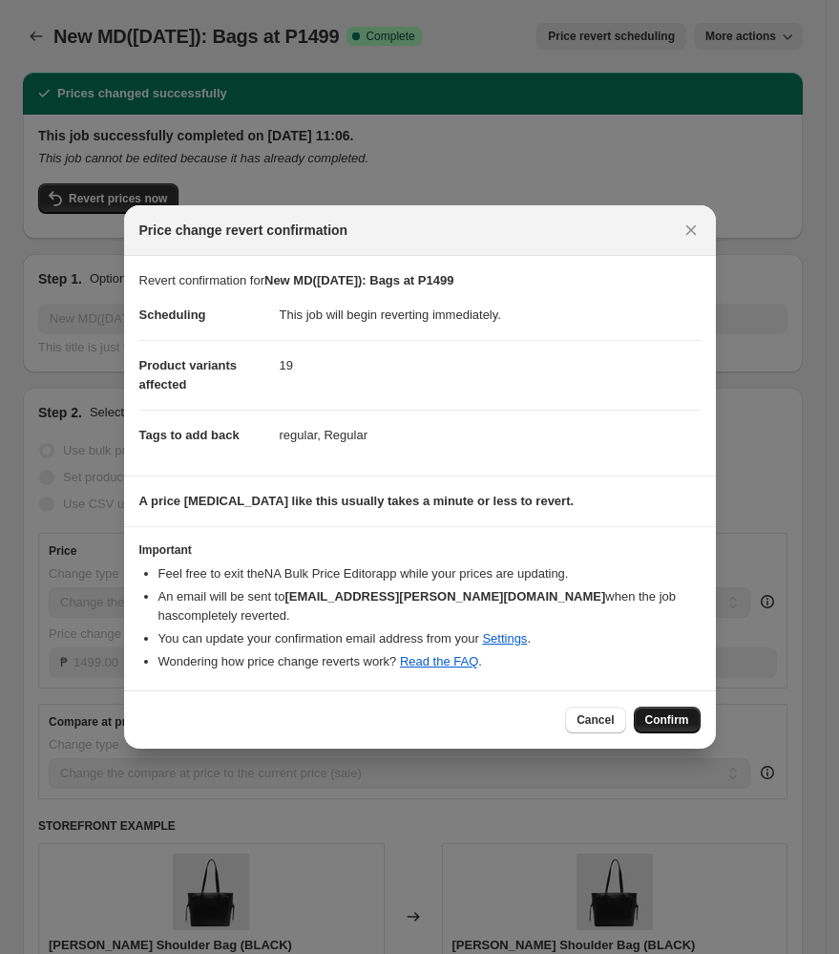
click at [674, 724] on span "Confirm" at bounding box center [668, 719] width 44 height 15
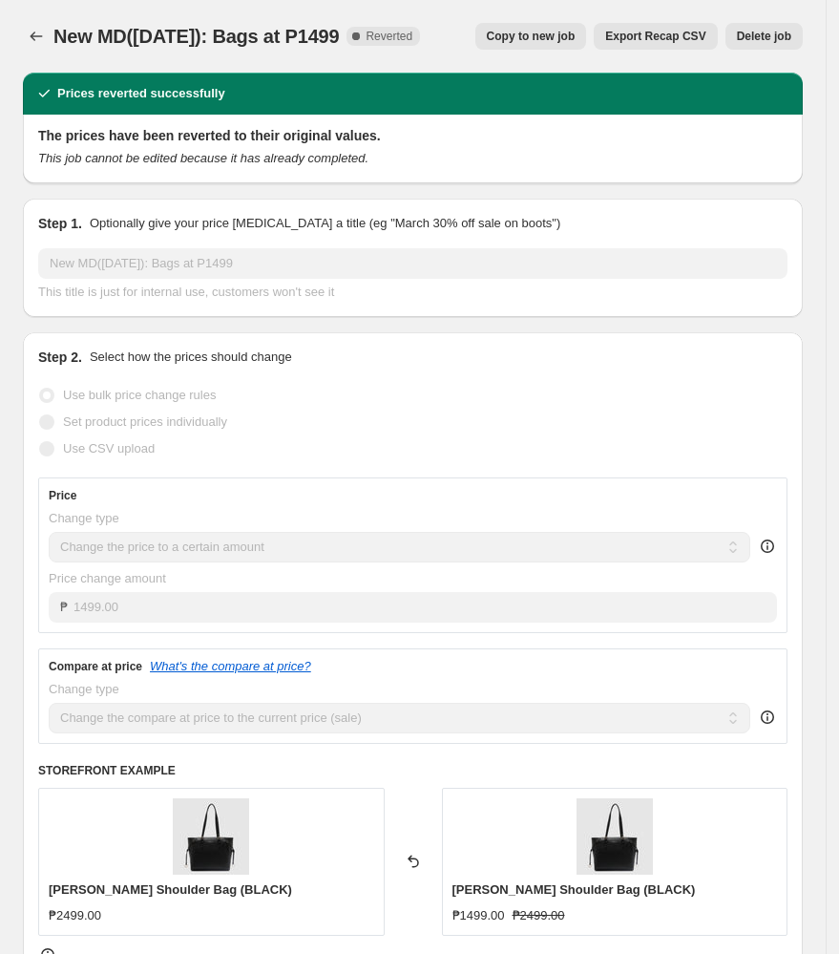
click at [546, 44] on button "Copy to new job" at bounding box center [532, 36] width 112 height 27
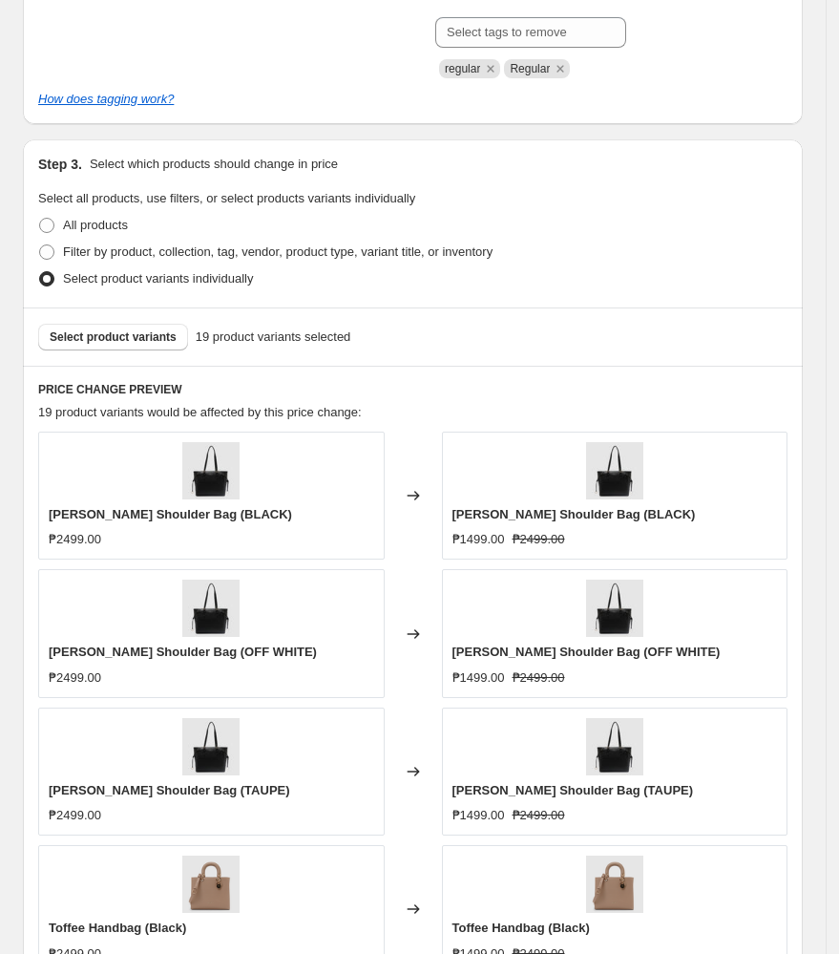
scroll to position [1273, 0]
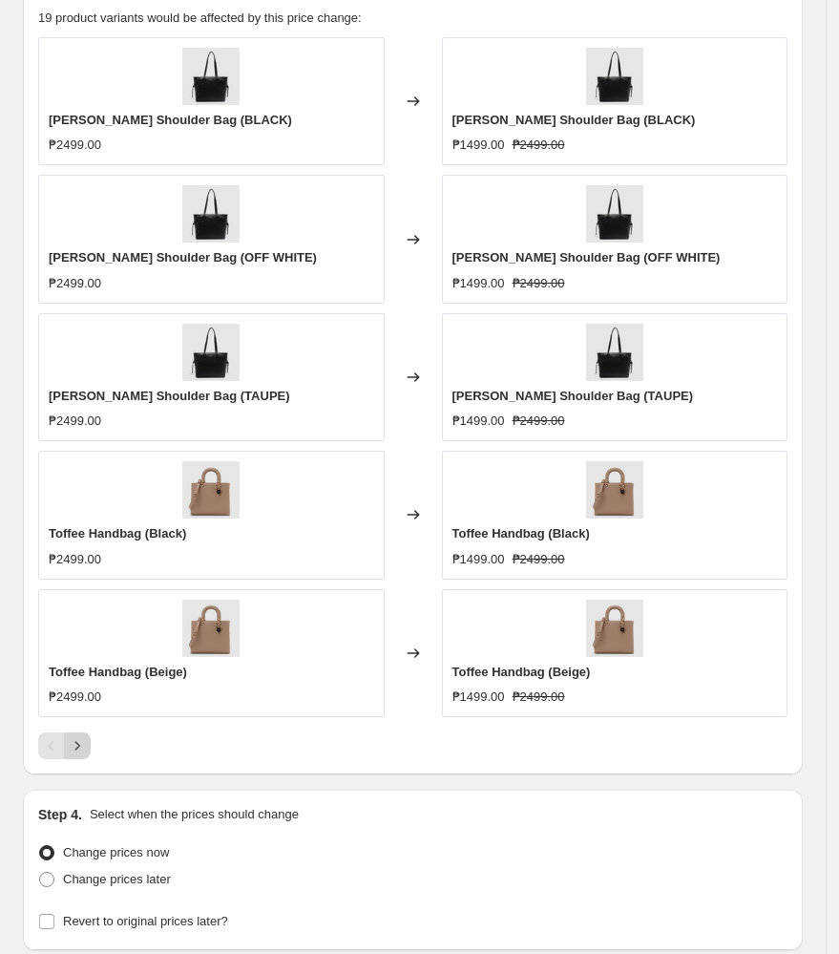
click at [74, 752] on icon "Next" at bounding box center [77, 745] width 19 height 19
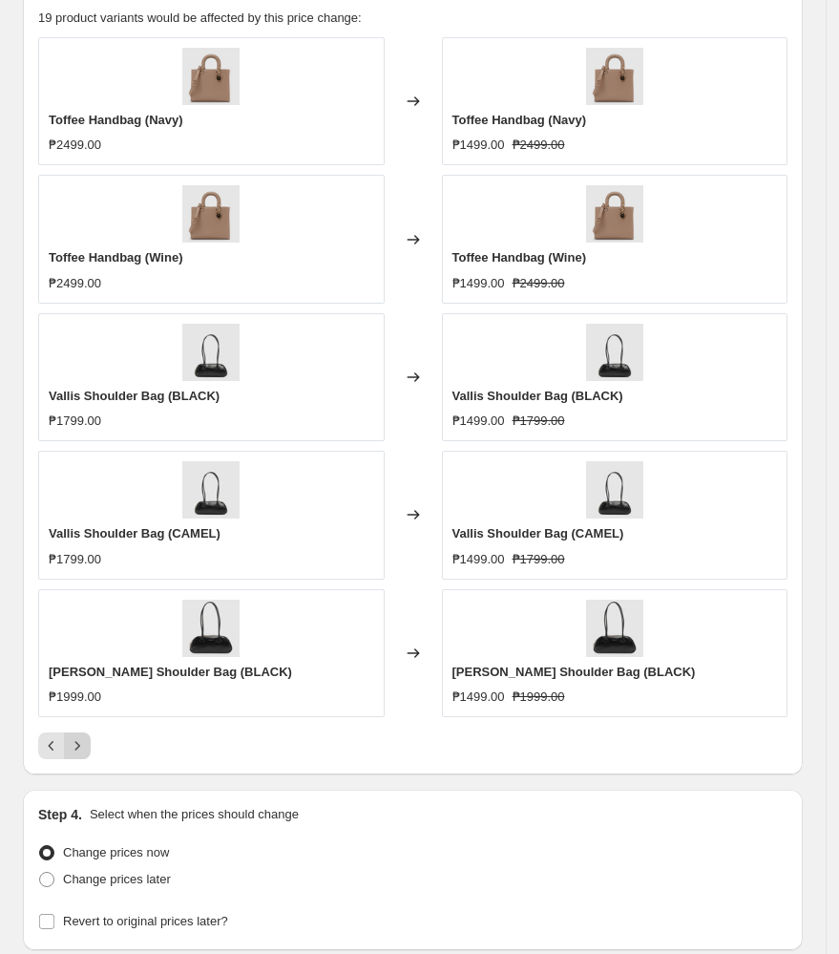
click at [84, 754] on icon "Next" at bounding box center [77, 745] width 19 height 19
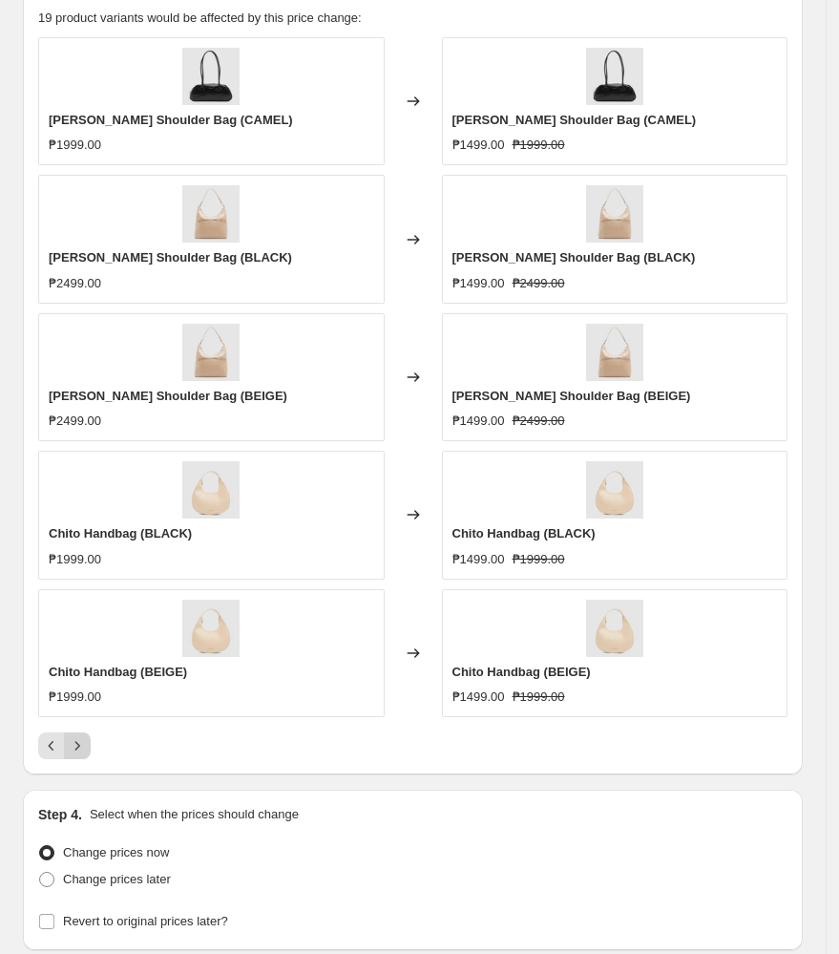
click at [84, 754] on icon "Next" at bounding box center [77, 745] width 19 height 19
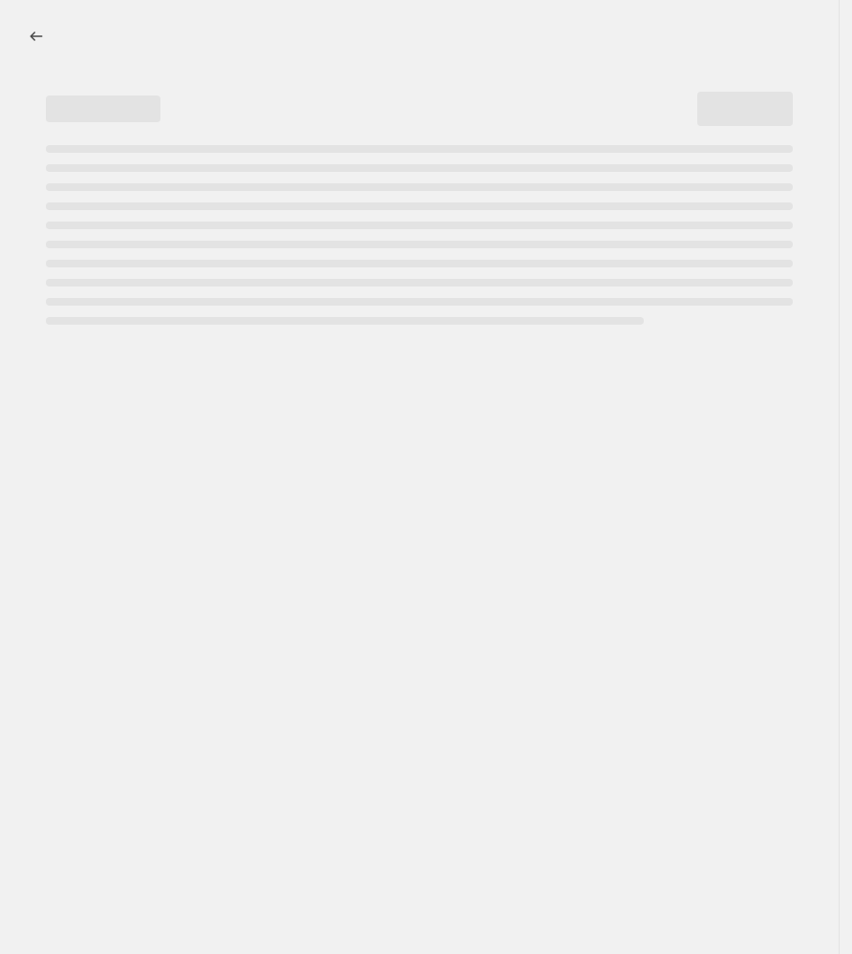
select select "percentage"
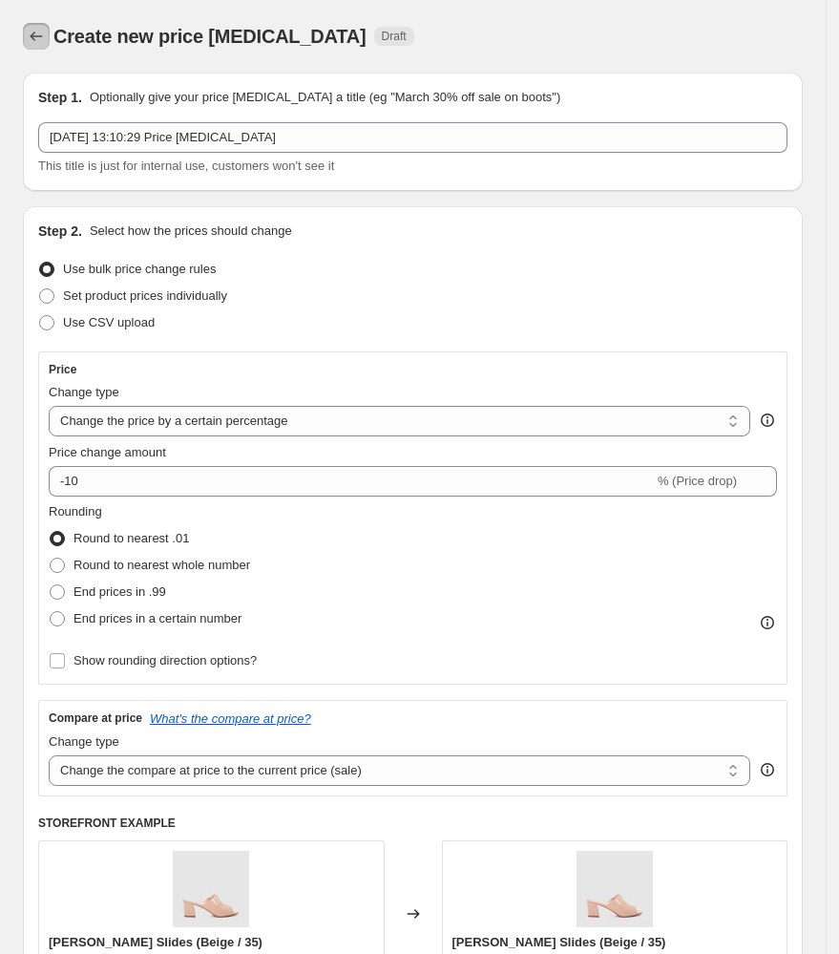
click at [41, 28] on icon "Price change jobs" at bounding box center [36, 36] width 19 height 19
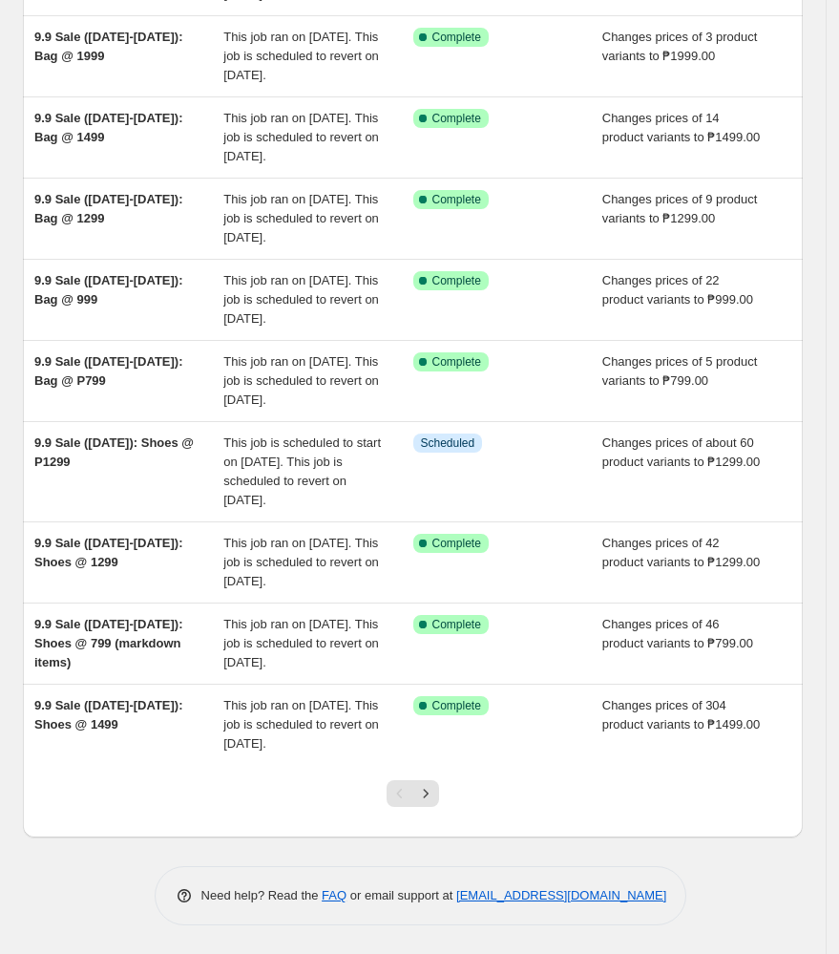
scroll to position [452, 0]
click at [439, 794] on button "Next" at bounding box center [426, 793] width 27 height 27
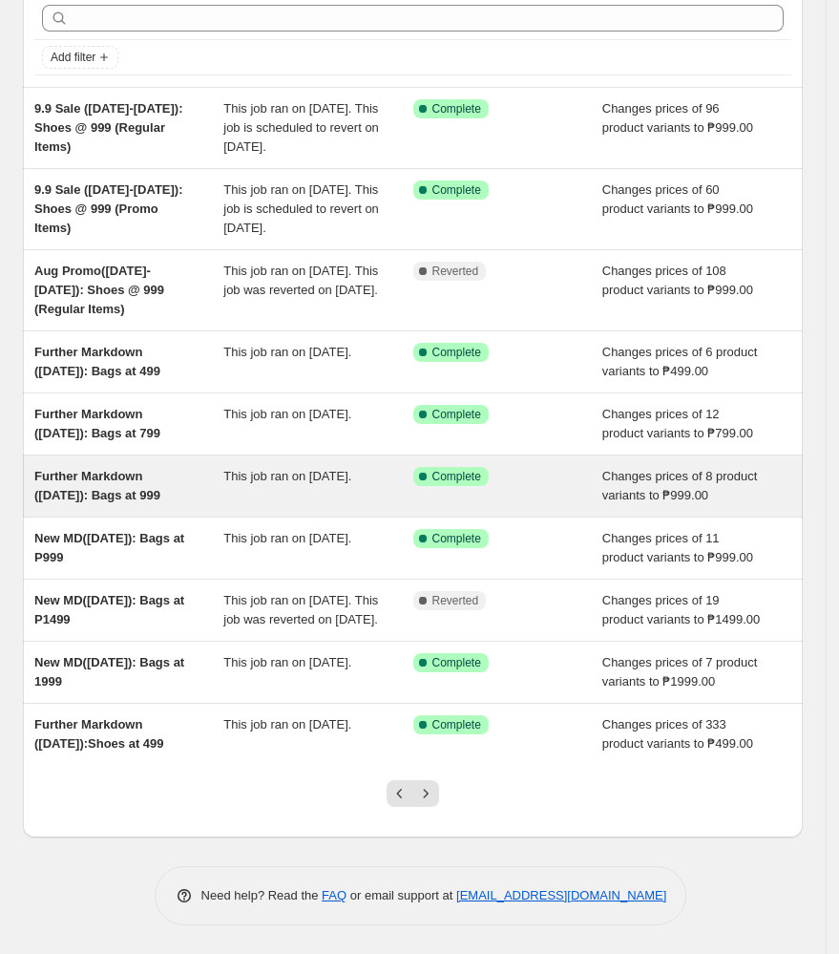
scroll to position [298, 0]
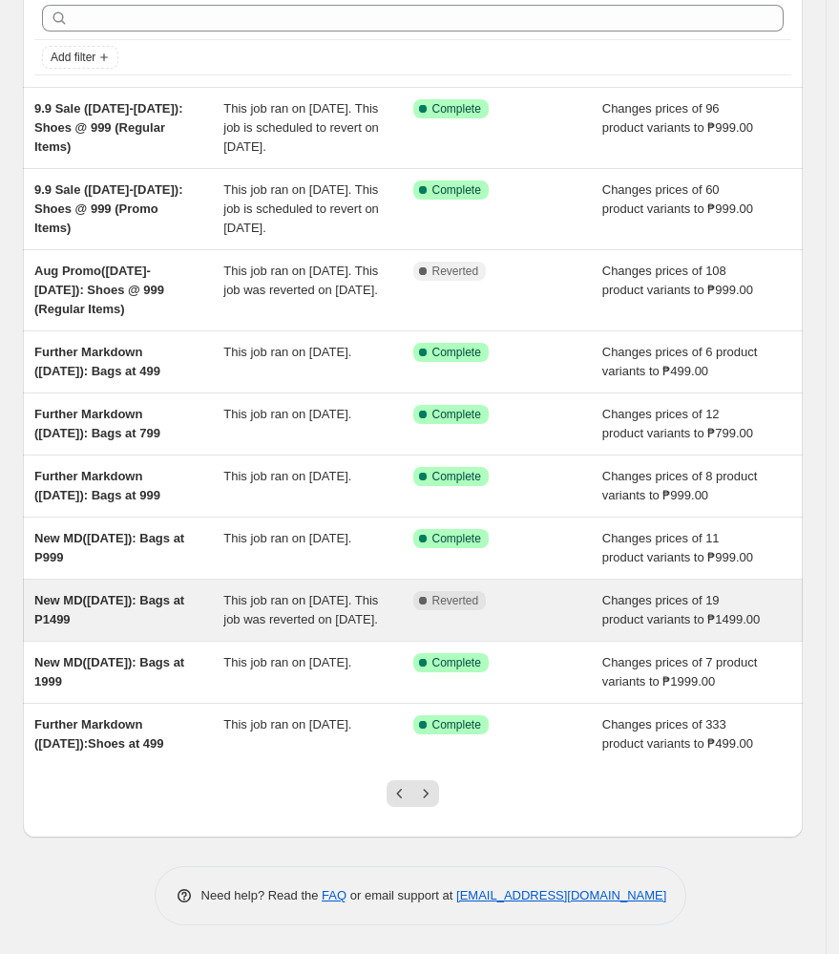
click at [158, 591] on div "New MD([DATE]): Bags at P1499" at bounding box center [128, 610] width 189 height 38
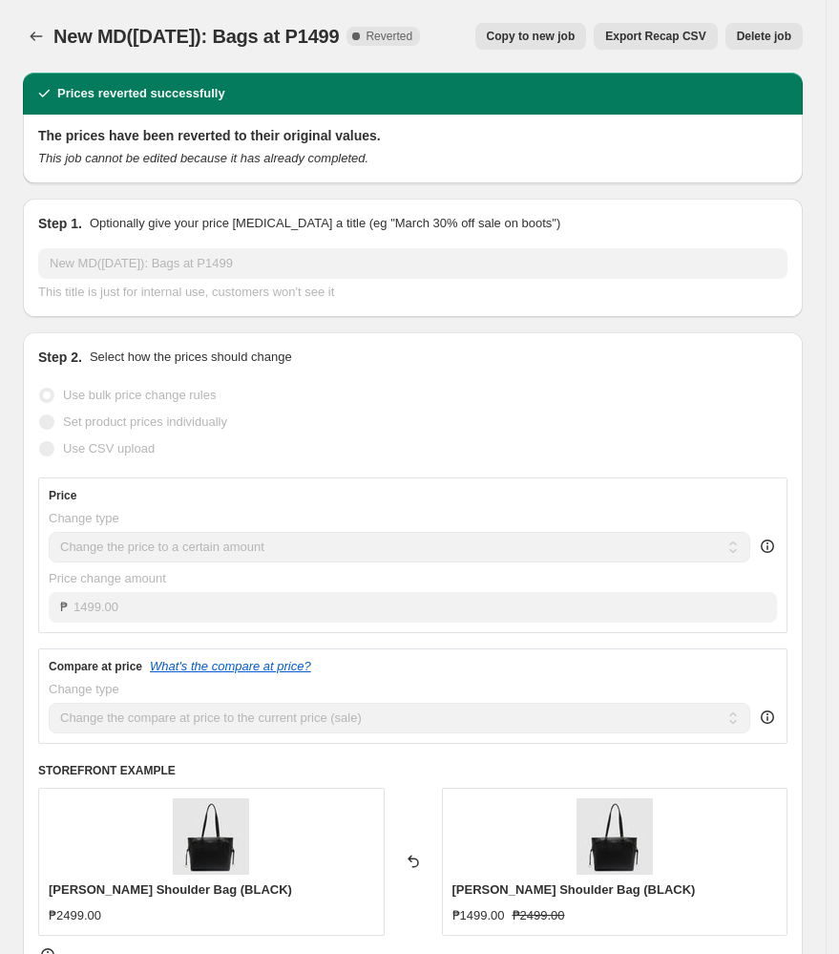
click at [554, 36] on span "Copy to new job" at bounding box center [531, 36] width 89 height 15
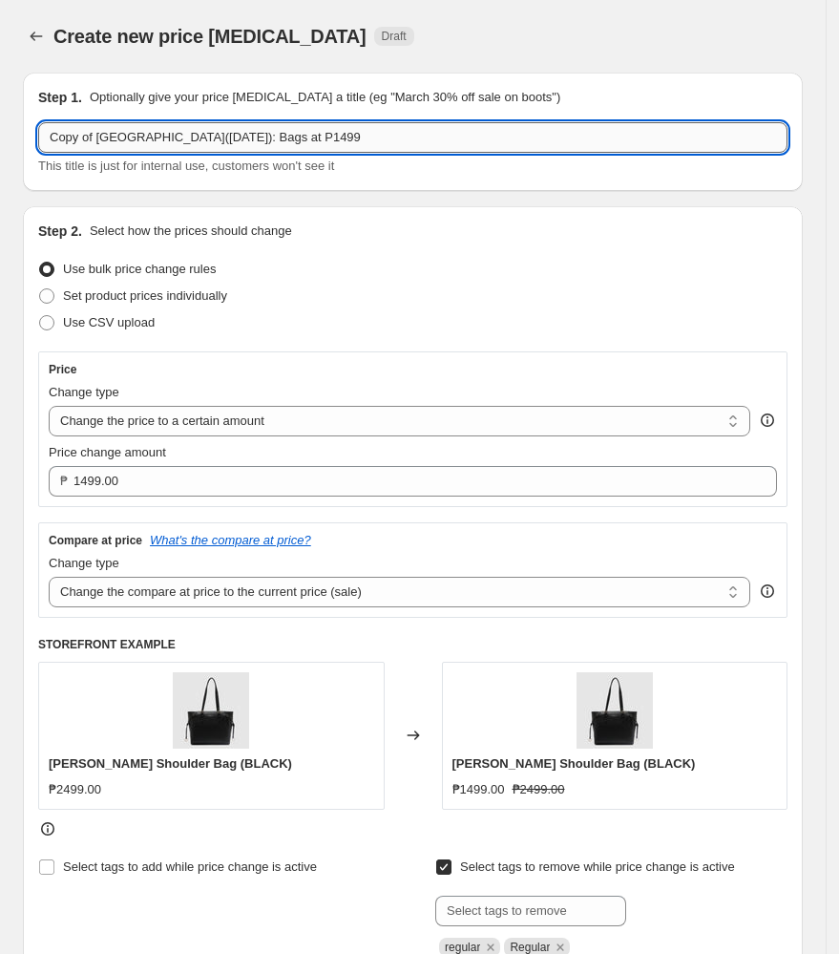
click at [98, 140] on input "Copy of [GEOGRAPHIC_DATA]([DATE]): Bags at P1499" at bounding box center [413, 137] width 750 height 31
drag, startPoint x: 98, startPoint y: 140, endPoint x: -21, endPoint y: 143, distance: 119.4
click at [0, 143] on html "Home Settings Plans Skip to content Create new price change job. This page is r…" at bounding box center [419, 477] width 839 height 954
type input "New MD([DATE]): Bags at P1499"
click at [477, 243] on div "Step 2. Select how the prices should change Use bulk price change rules Set pro…" at bounding box center [413, 605] width 750 height 766
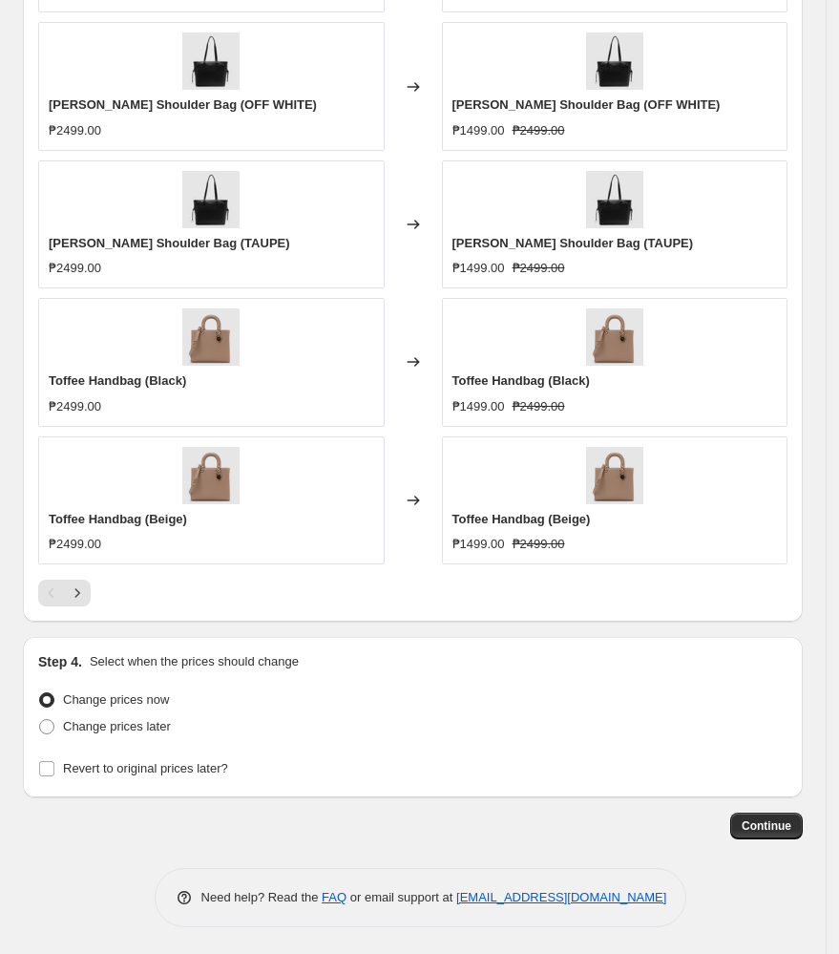
scroll to position [1430, 0]
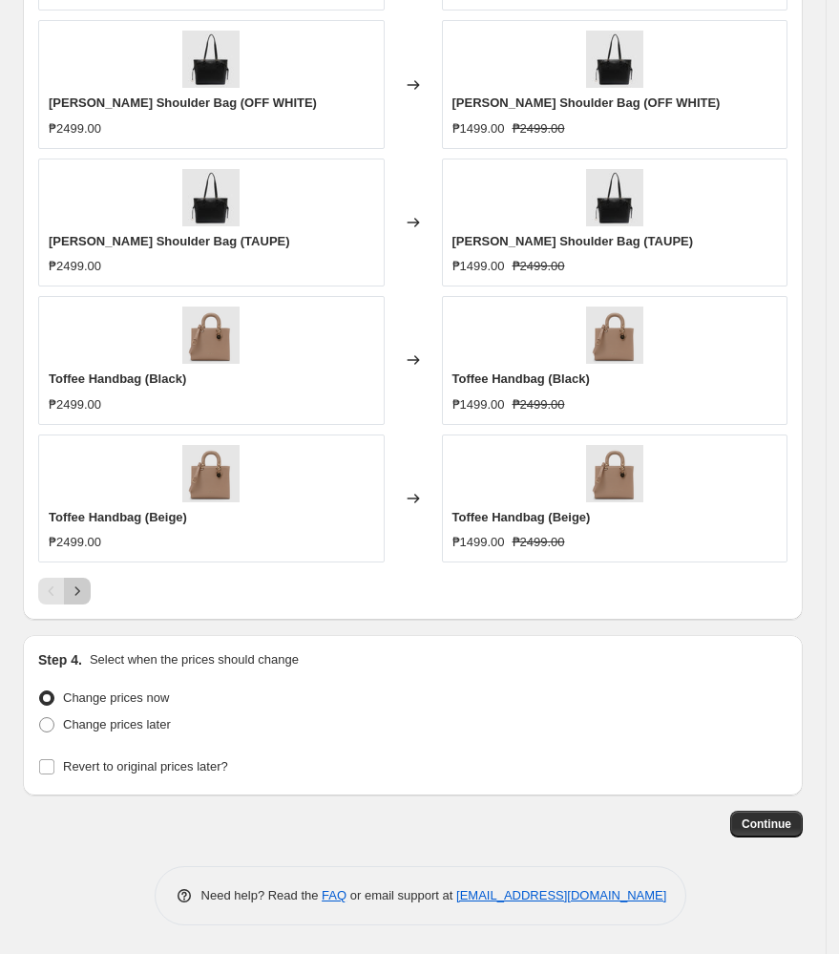
click at [78, 601] on button "Next" at bounding box center [77, 591] width 27 height 27
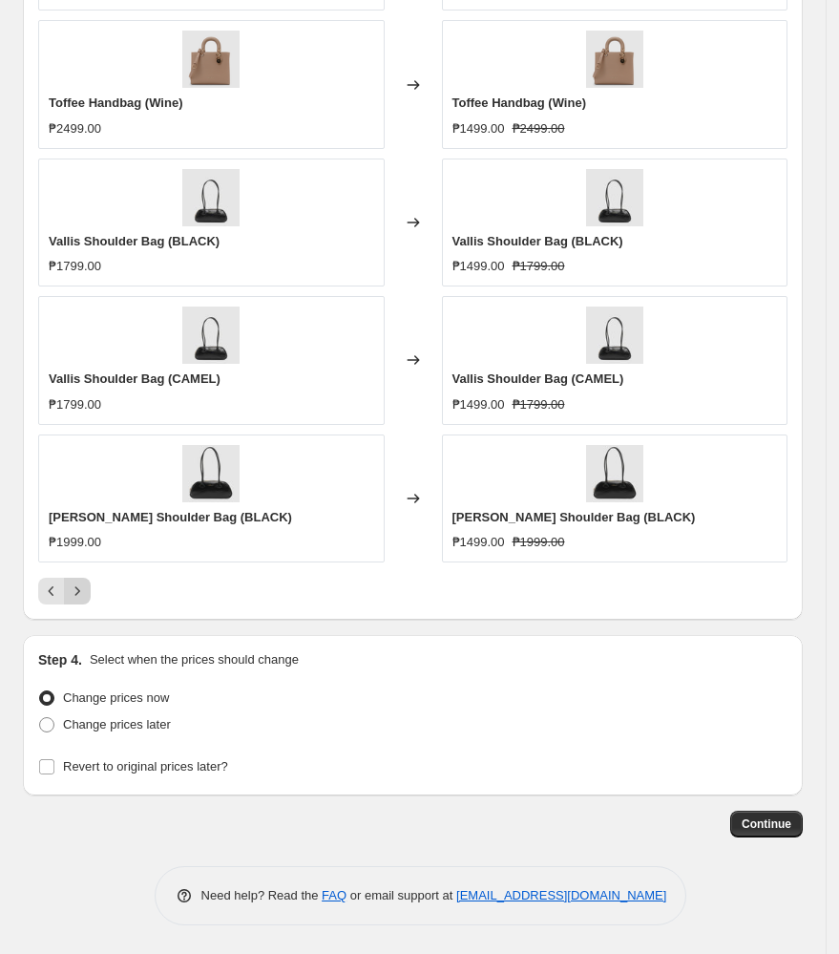
click at [78, 598] on icon "Next" at bounding box center [77, 591] width 19 height 19
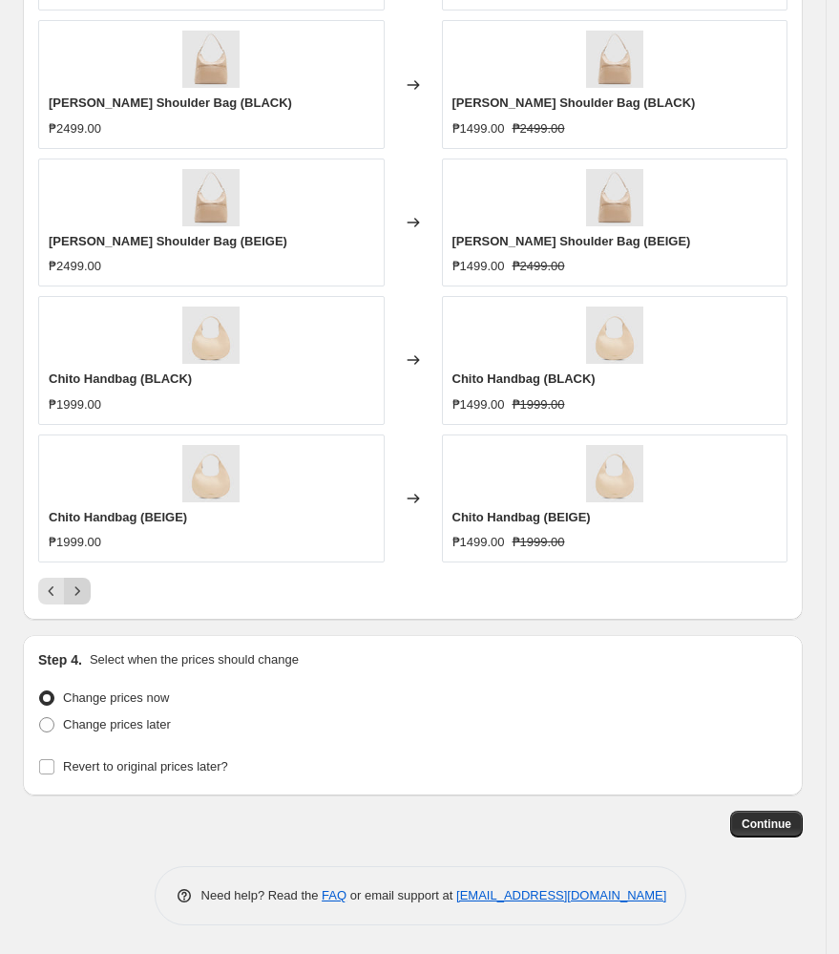
click at [78, 598] on icon "Next" at bounding box center [77, 591] width 19 height 19
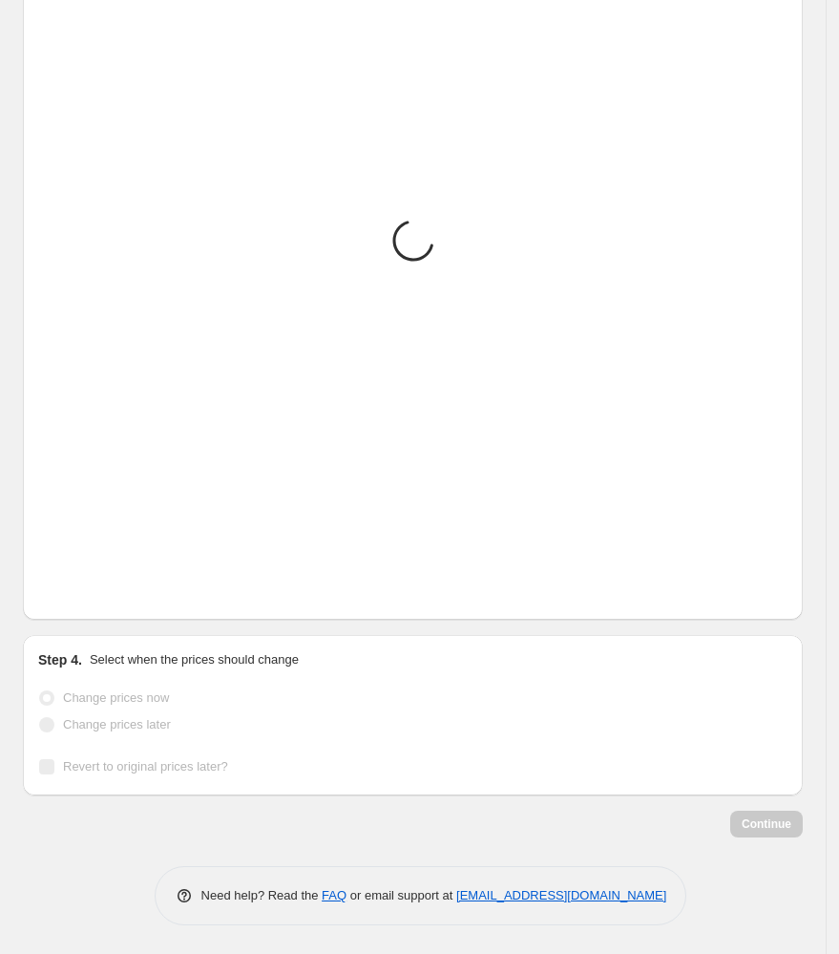
scroll to position [1291, 0]
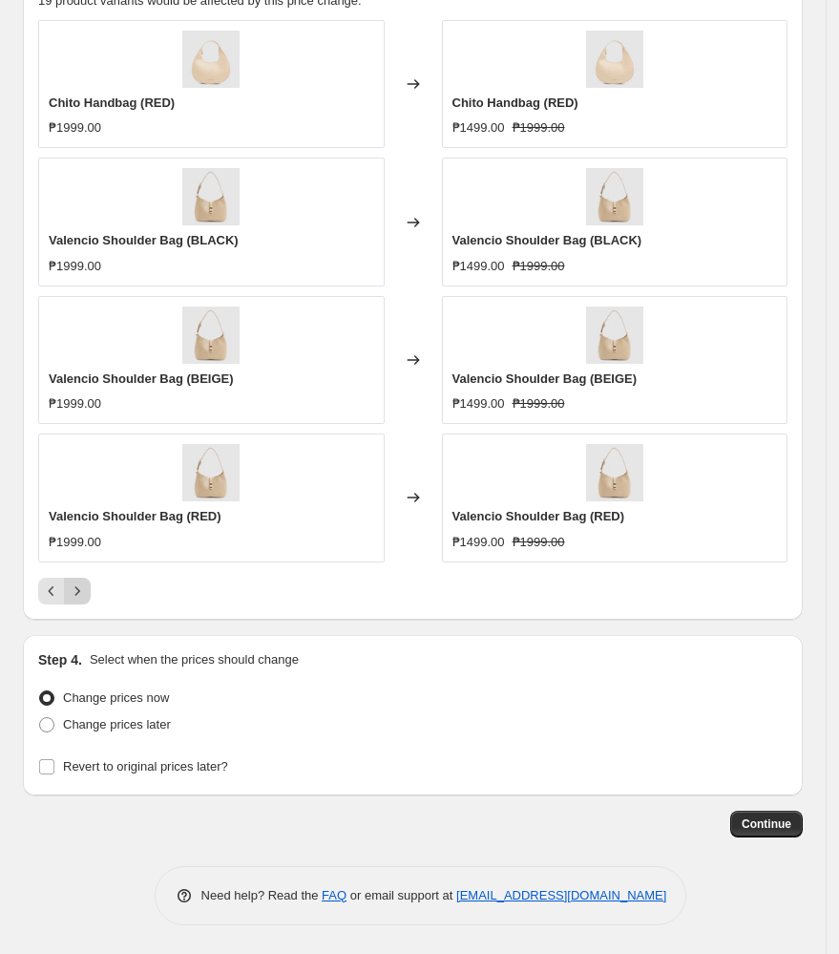
click at [78, 598] on div "Pagination" at bounding box center [77, 591] width 27 height 27
click at [53, 728] on span at bounding box center [46, 724] width 15 height 15
click at [40, 718] on input "Change prices later" at bounding box center [39, 717] width 1 height 1
radio input "true"
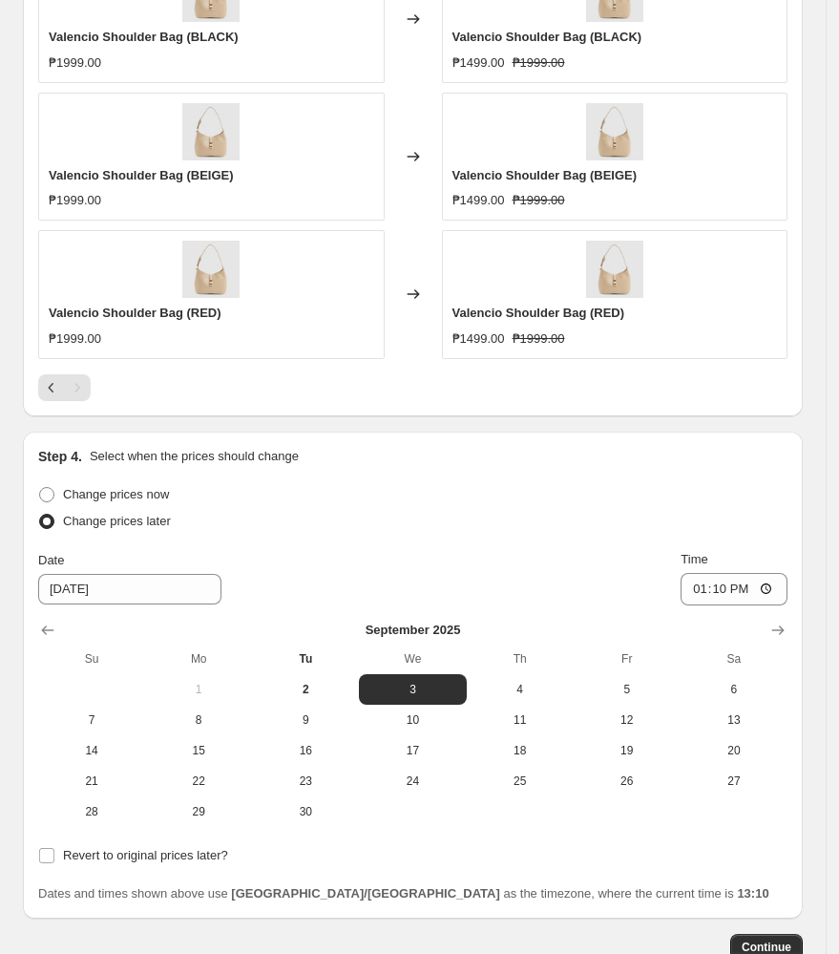
scroll to position [1545, 0]
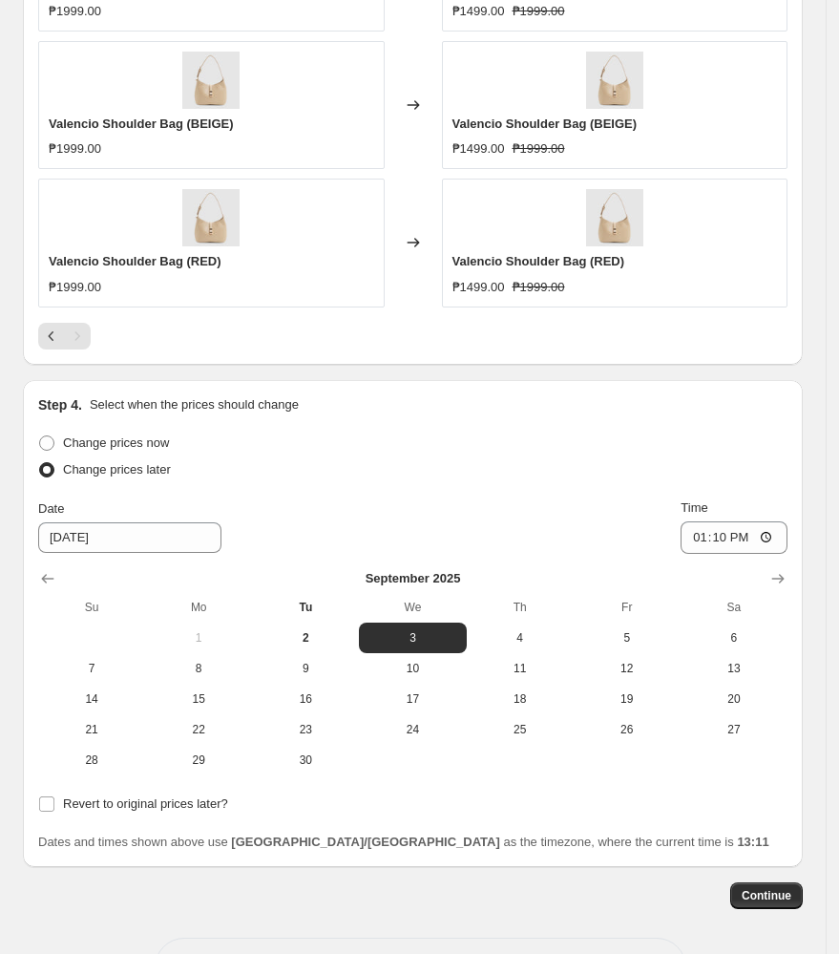
click at [49, 473] on span at bounding box center [46, 469] width 15 height 15
click at [40, 463] on input "Change prices later" at bounding box center [39, 462] width 1 height 1
click at [52, 450] on span at bounding box center [46, 442] width 15 height 15
click at [40, 436] on input "Change prices now" at bounding box center [39, 435] width 1 height 1
radio input "true"
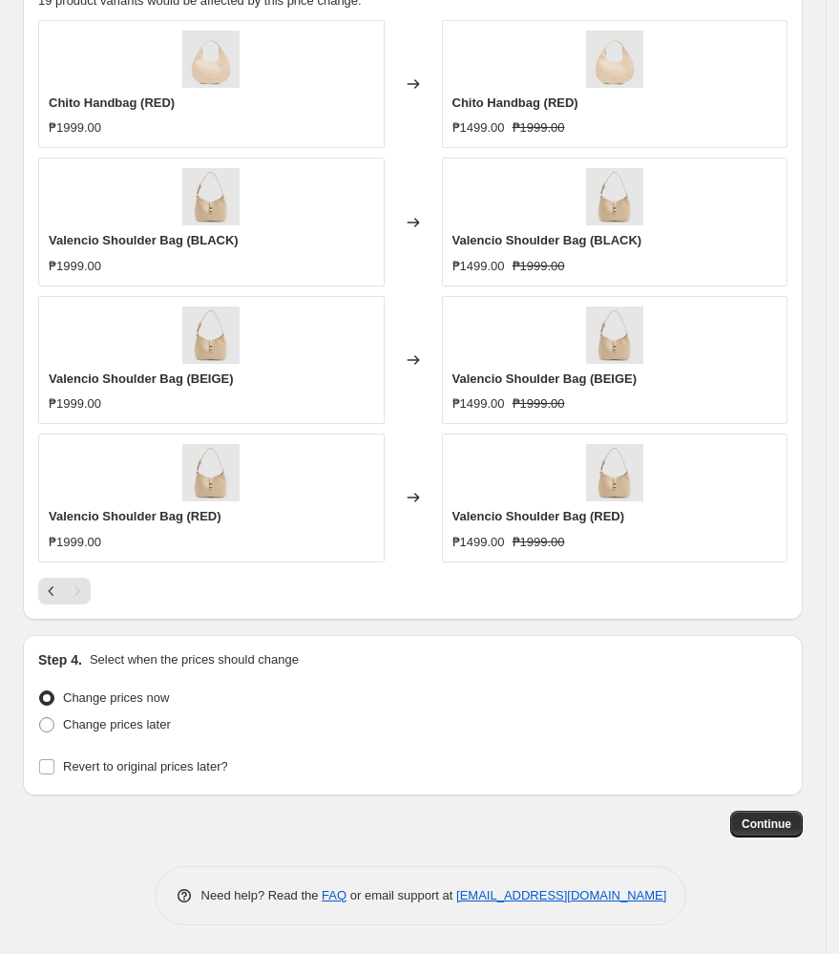
scroll to position [1291, 0]
click at [792, 826] on span "Continue" at bounding box center [767, 823] width 50 height 15
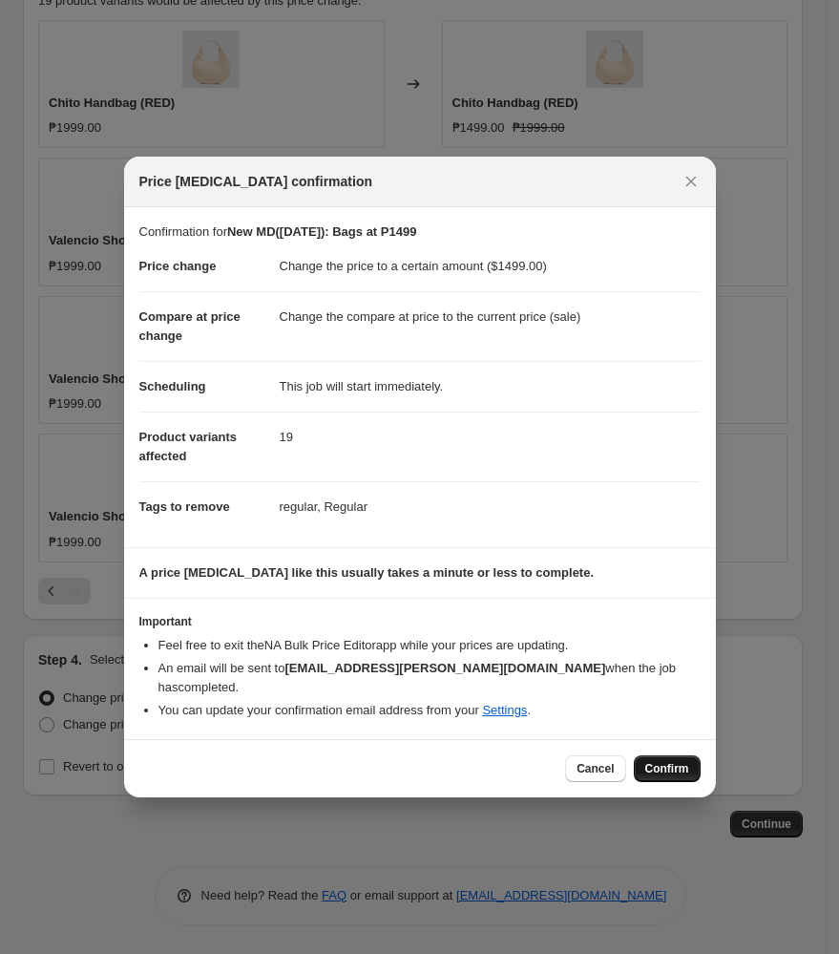
click at [661, 761] on span "Confirm" at bounding box center [668, 768] width 44 height 15
